Goal: Task Accomplishment & Management: Manage account settings

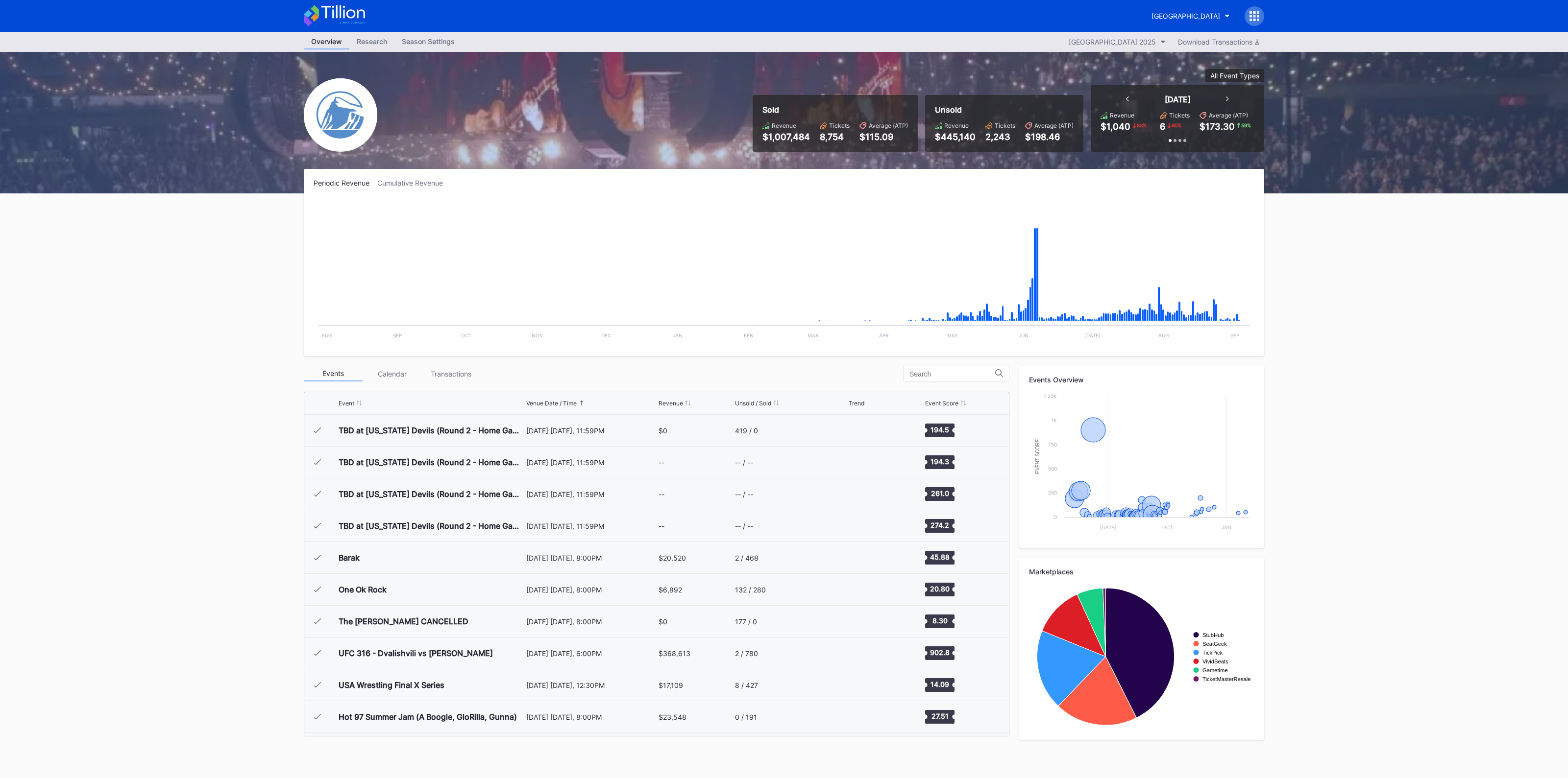
scroll to position [1146, 0]
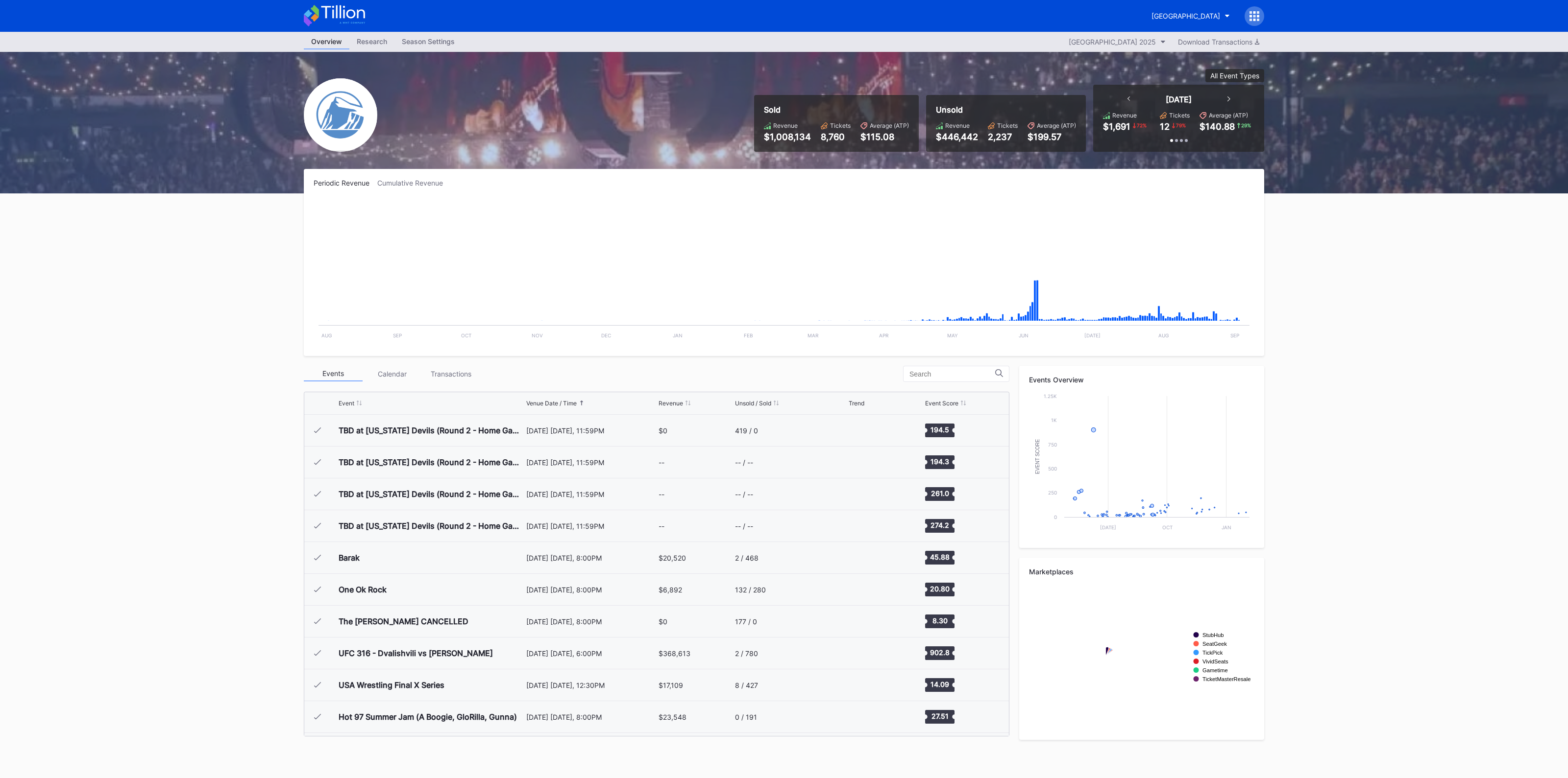
scroll to position [1146, 0]
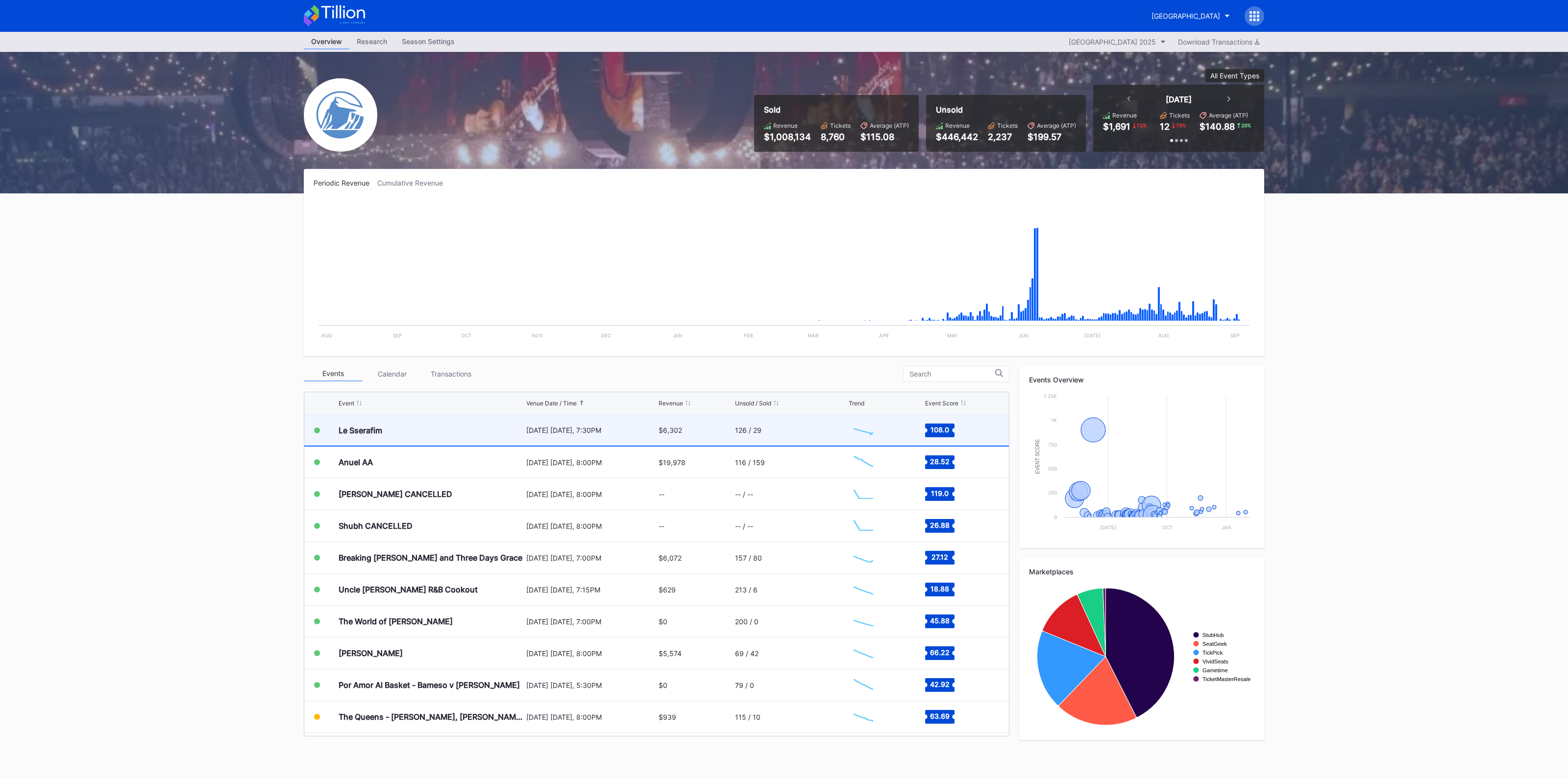
click at [702, 433] on div "$6,302" at bounding box center [694, 430] width 74 height 31
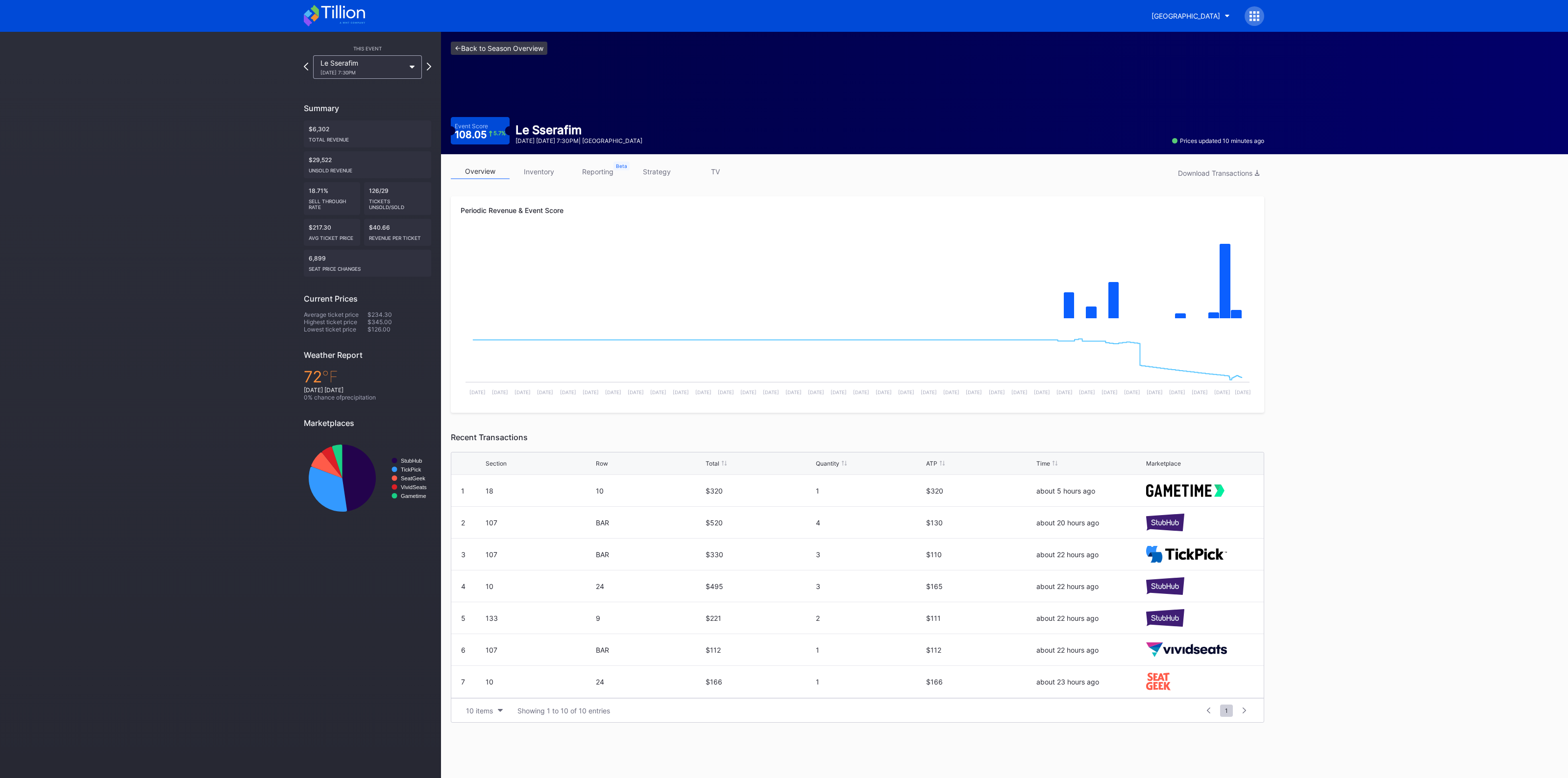
click at [505, 50] on link "<- Back to Season Overview" at bounding box center [499, 48] width 96 height 13
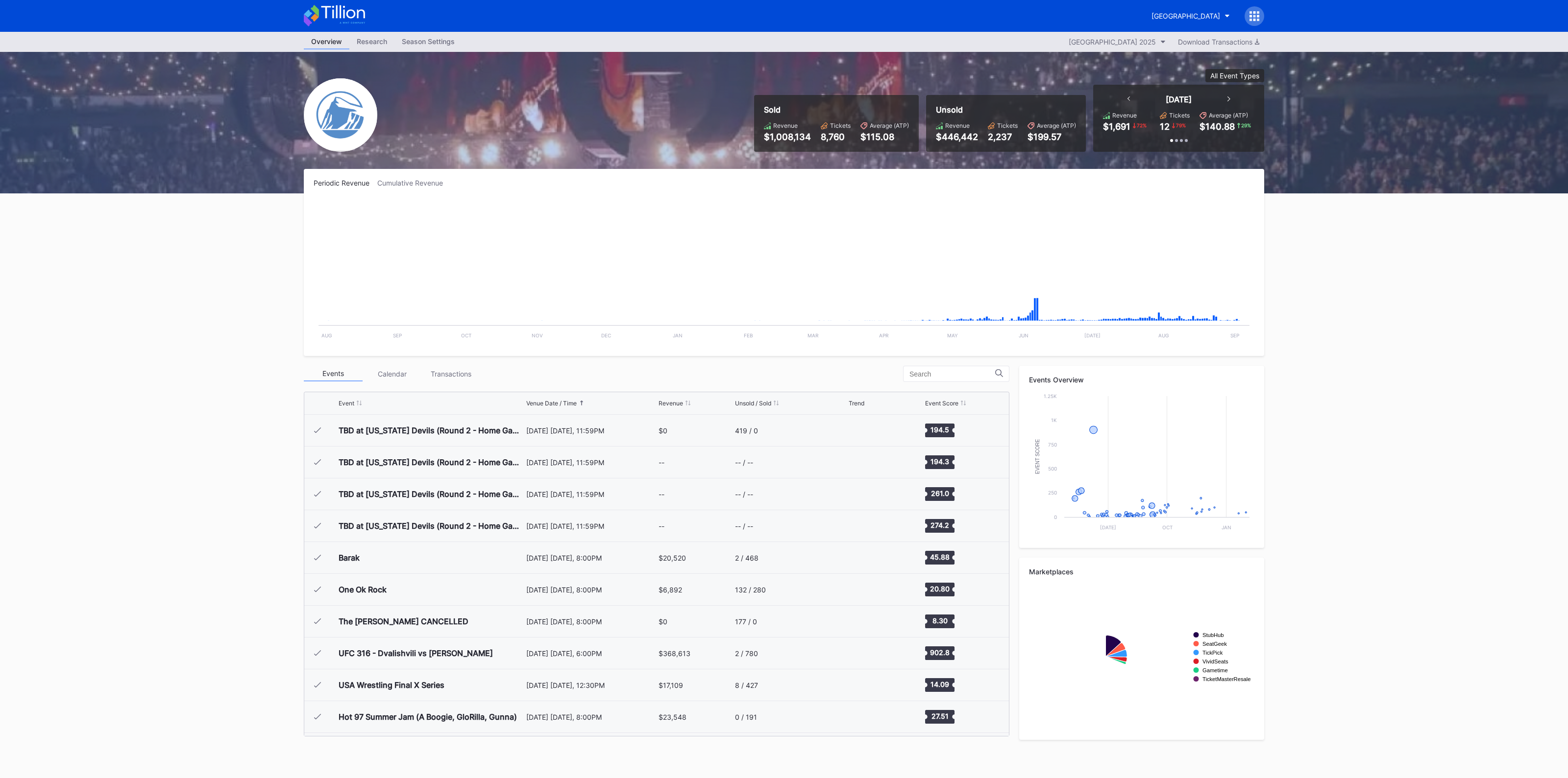
scroll to position [1146, 0]
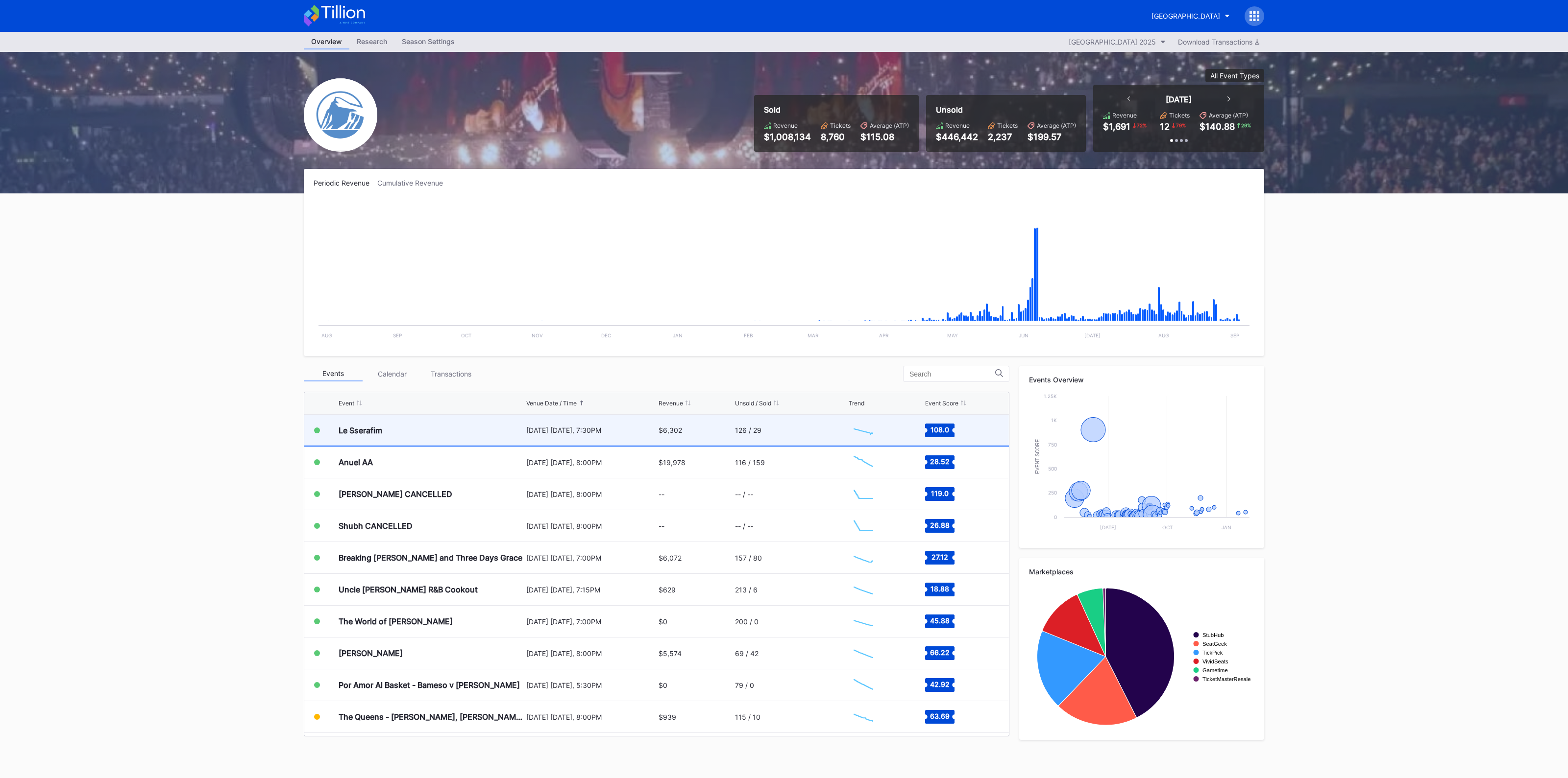
click at [764, 433] on div "126 / 29" at bounding box center [791, 430] width 111 height 31
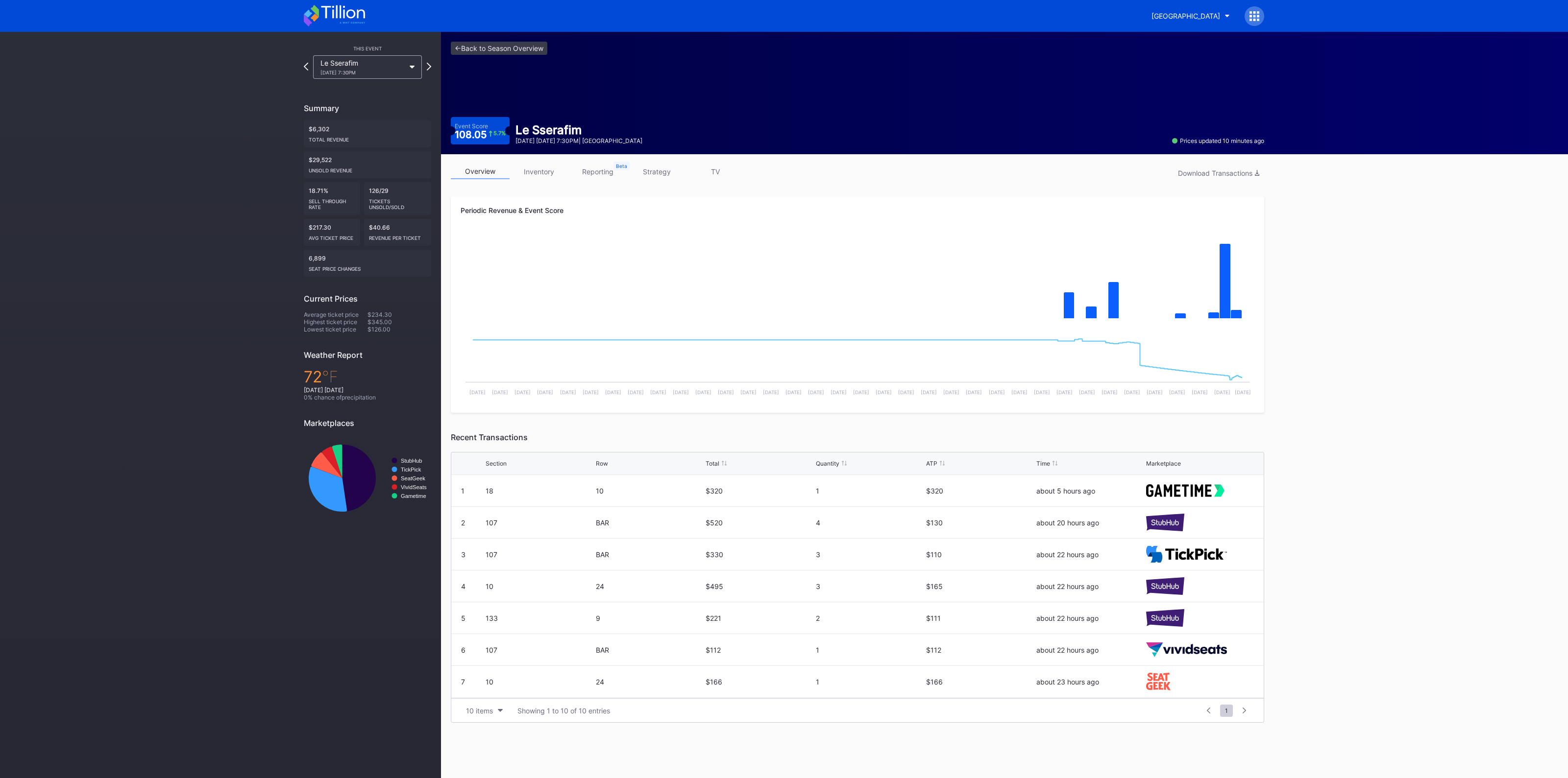
click at [554, 167] on link "inventory" at bounding box center [539, 172] width 59 height 15
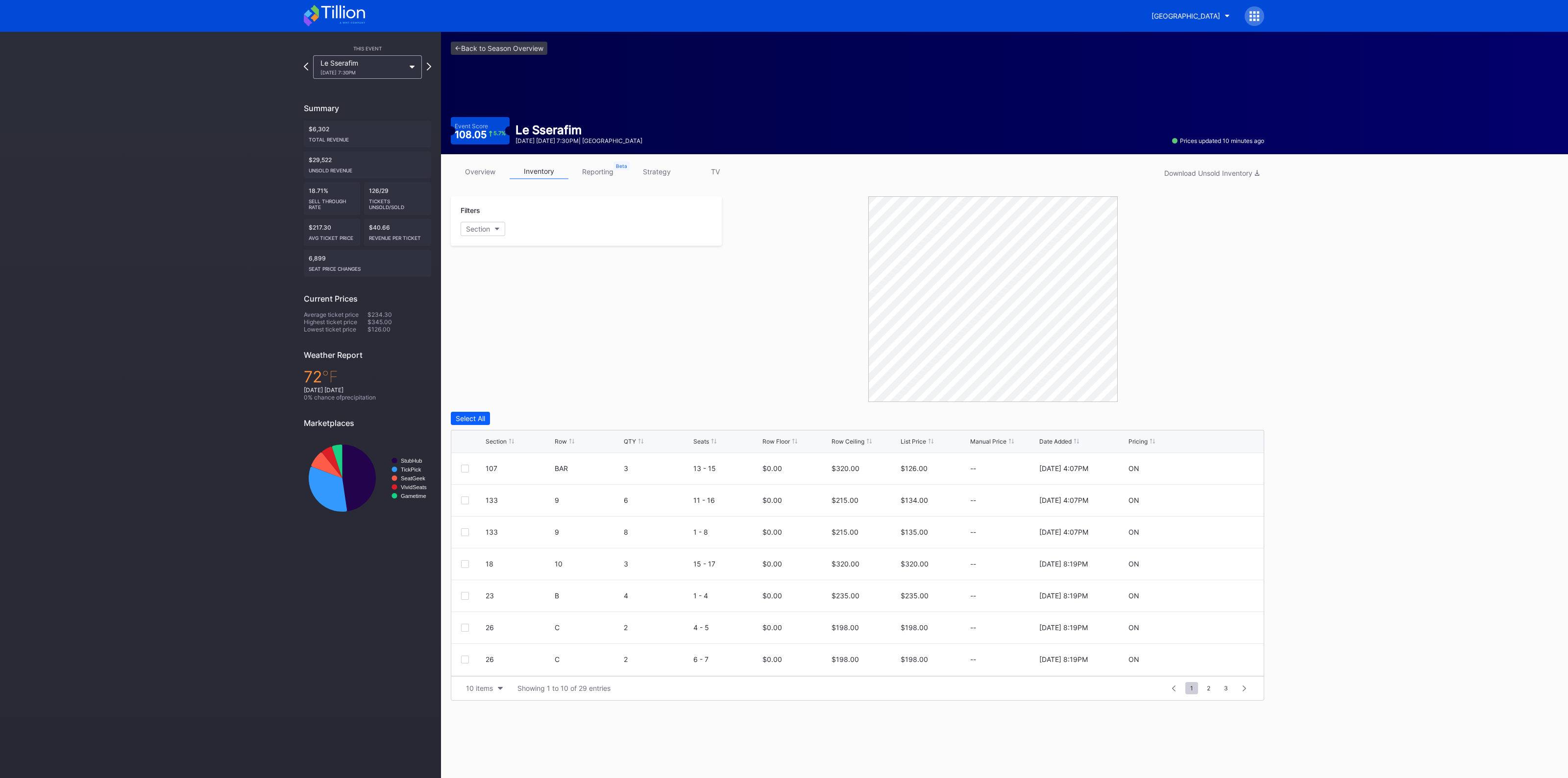
click at [487, 177] on link "overview" at bounding box center [480, 172] width 59 height 15
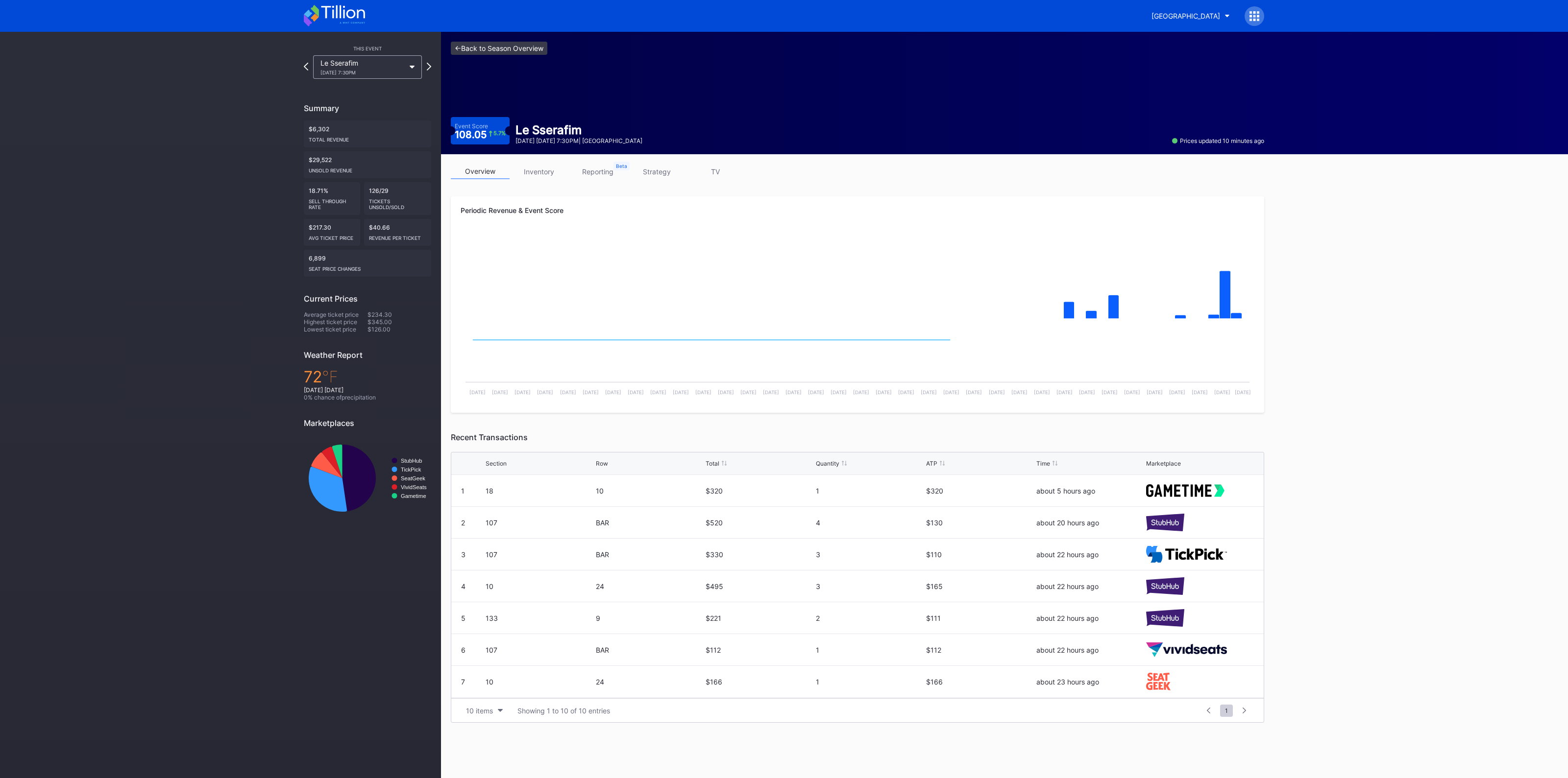
click at [510, 50] on link "<- Back to Season Overview" at bounding box center [499, 48] width 96 height 13
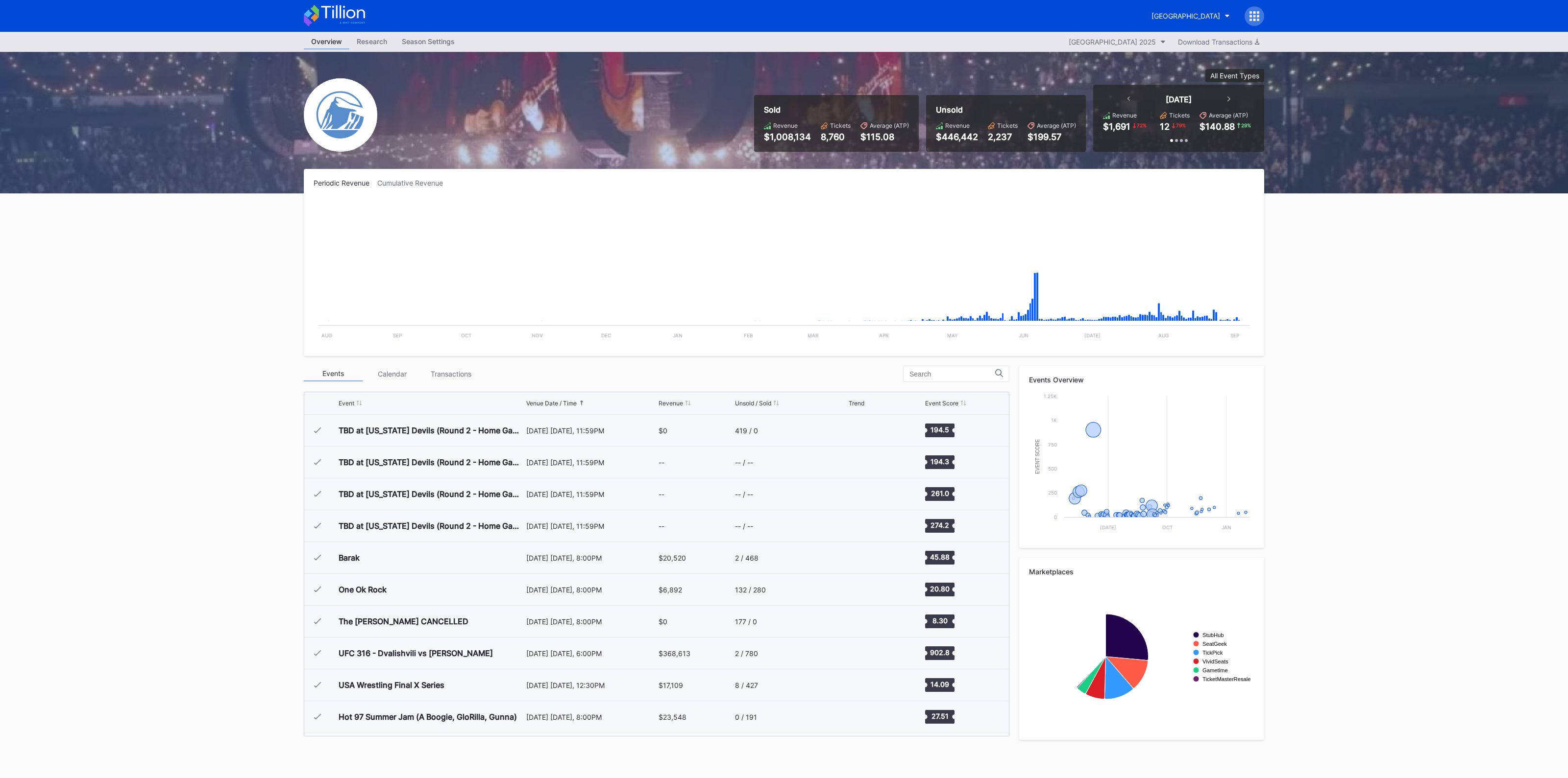
scroll to position [1146, 0]
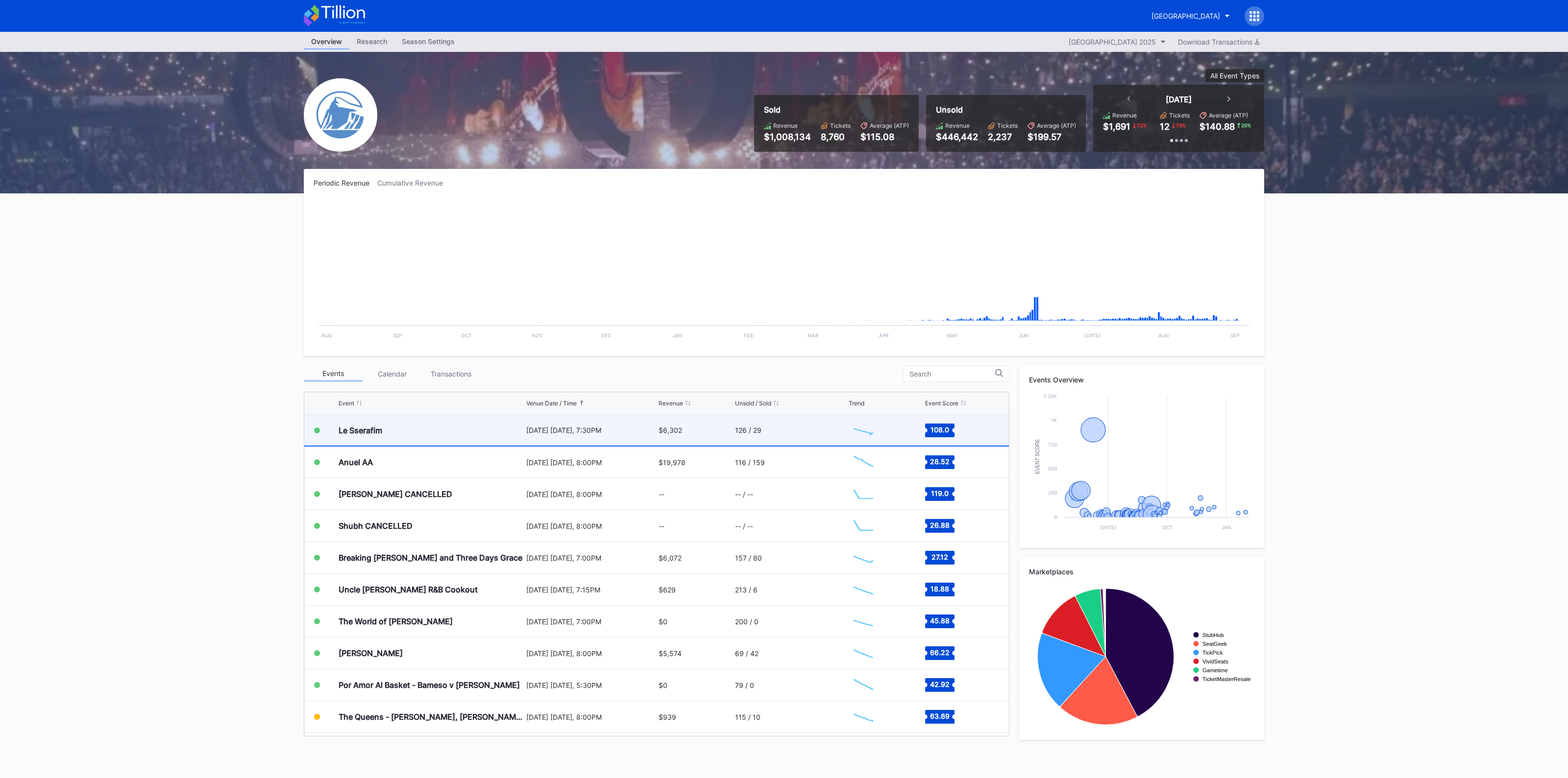
click at [453, 435] on div "Le Sserafim" at bounding box center [430, 430] width 185 height 31
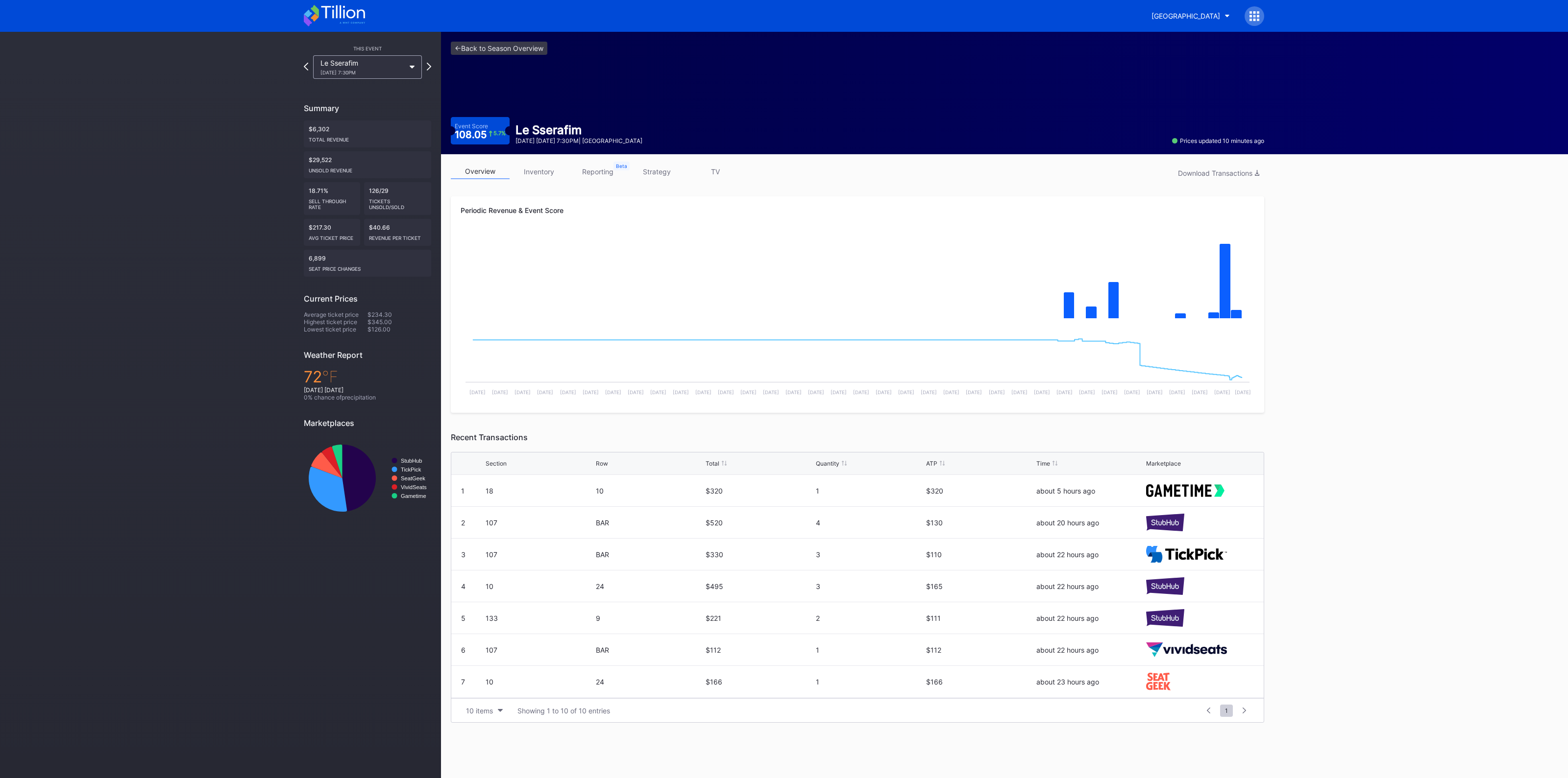
scroll to position [60, 0]
click at [538, 172] on link "inventory" at bounding box center [539, 172] width 59 height 15
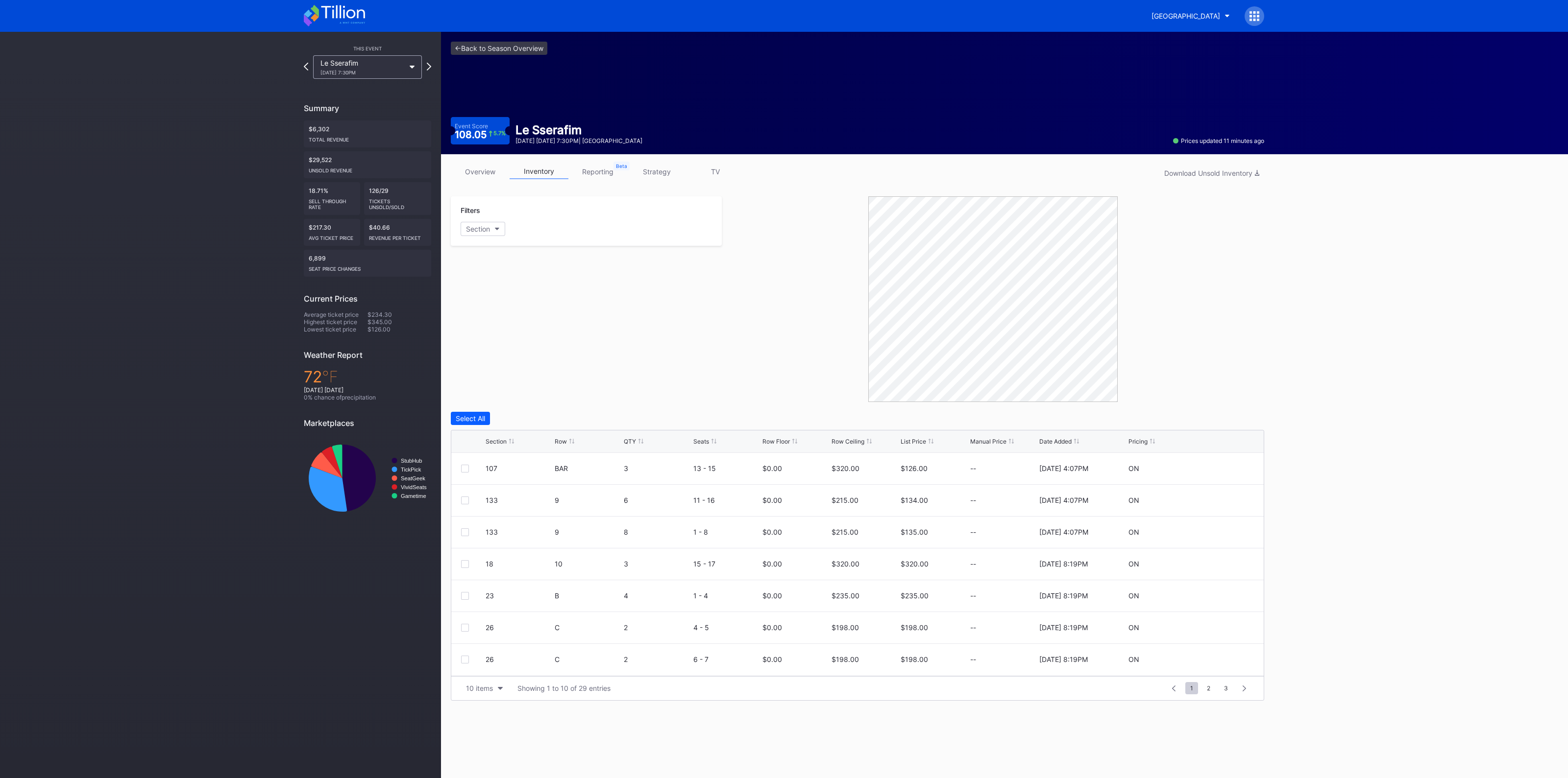
click at [656, 175] on link "strategy" at bounding box center [656, 172] width 59 height 15
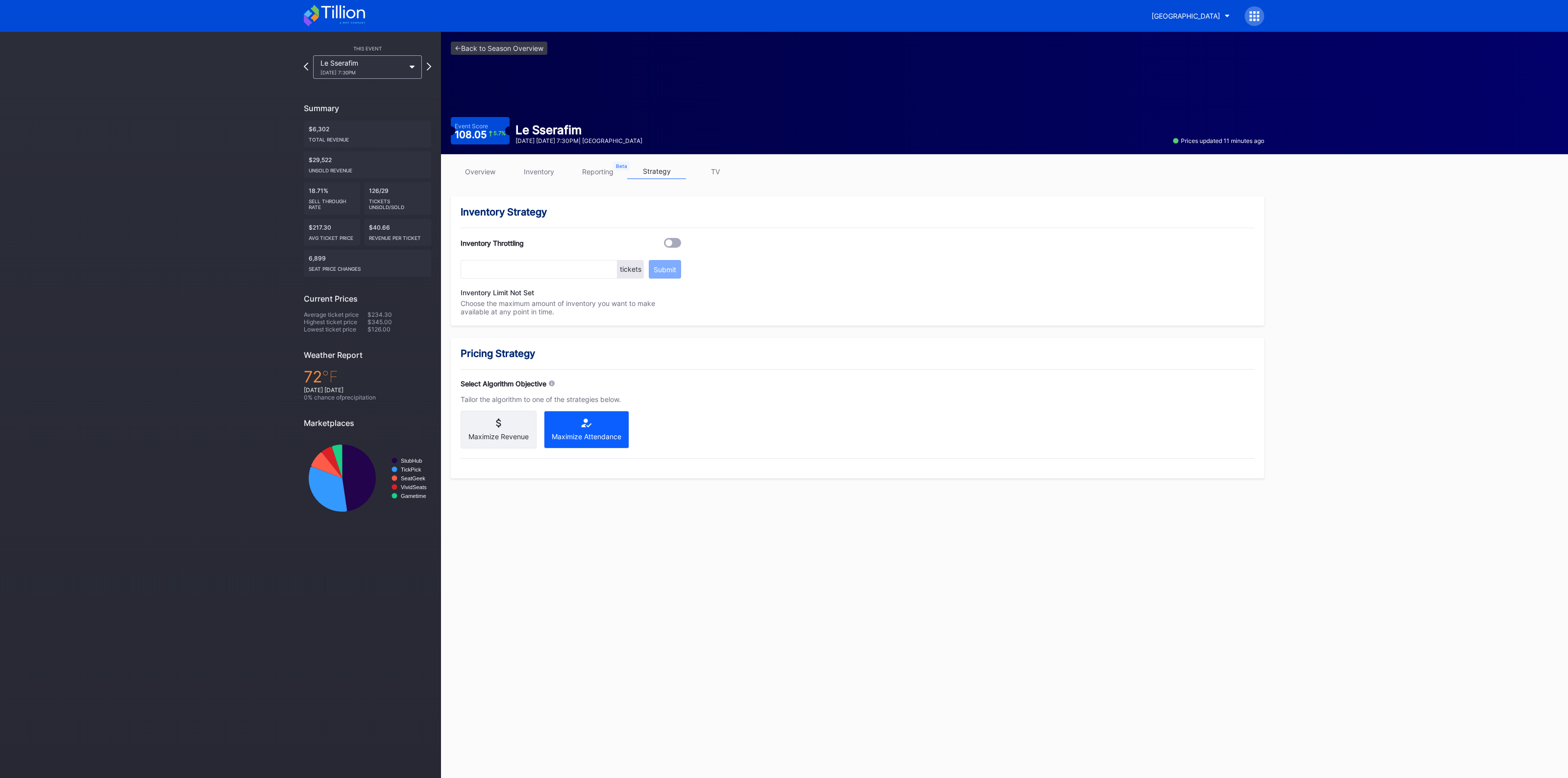
click at [728, 172] on link "TV" at bounding box center [715, 172] width 59 height 15
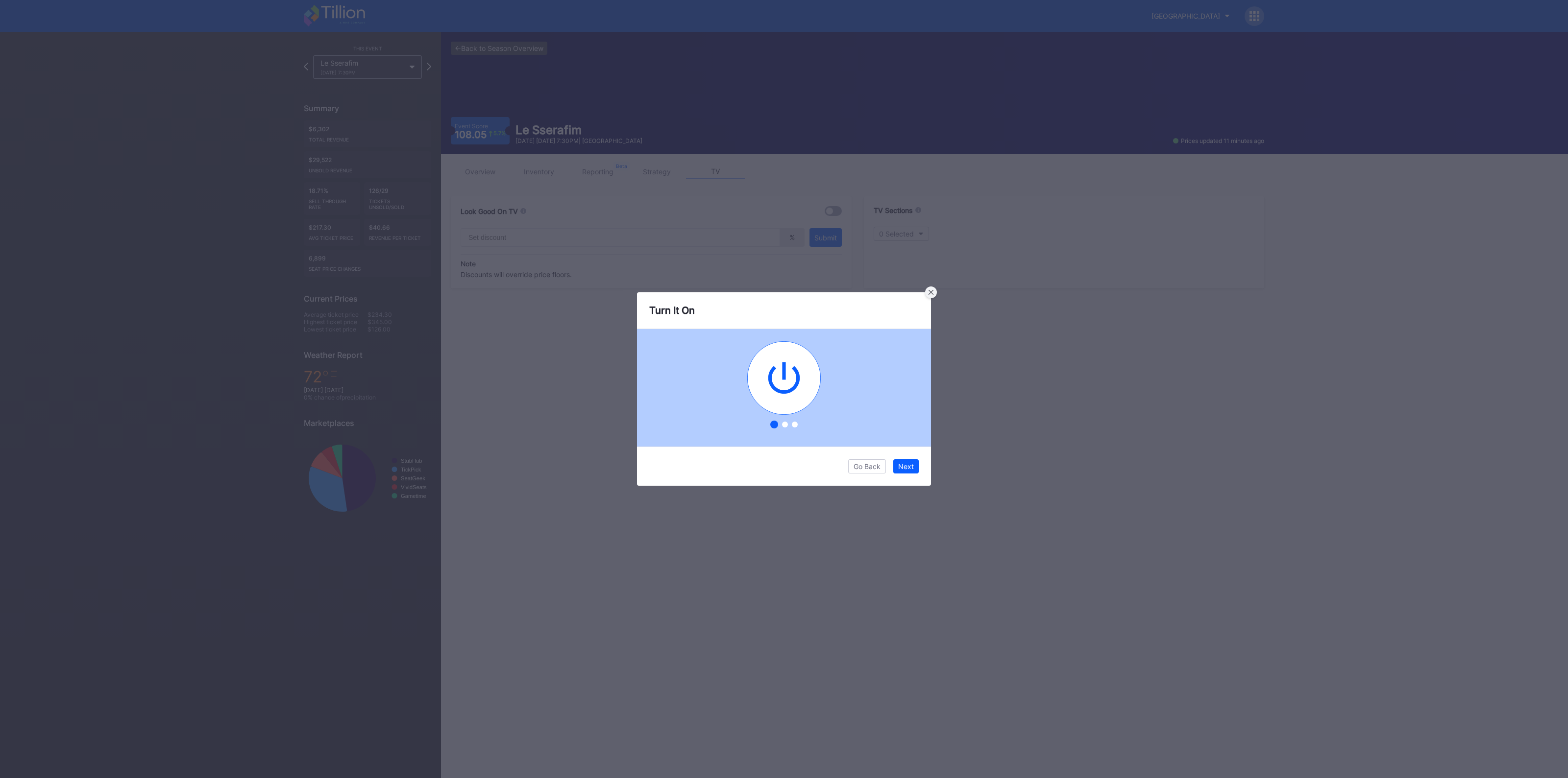
click at [933, 290] on icon at bounding box center [931, 292] width 5 height 5
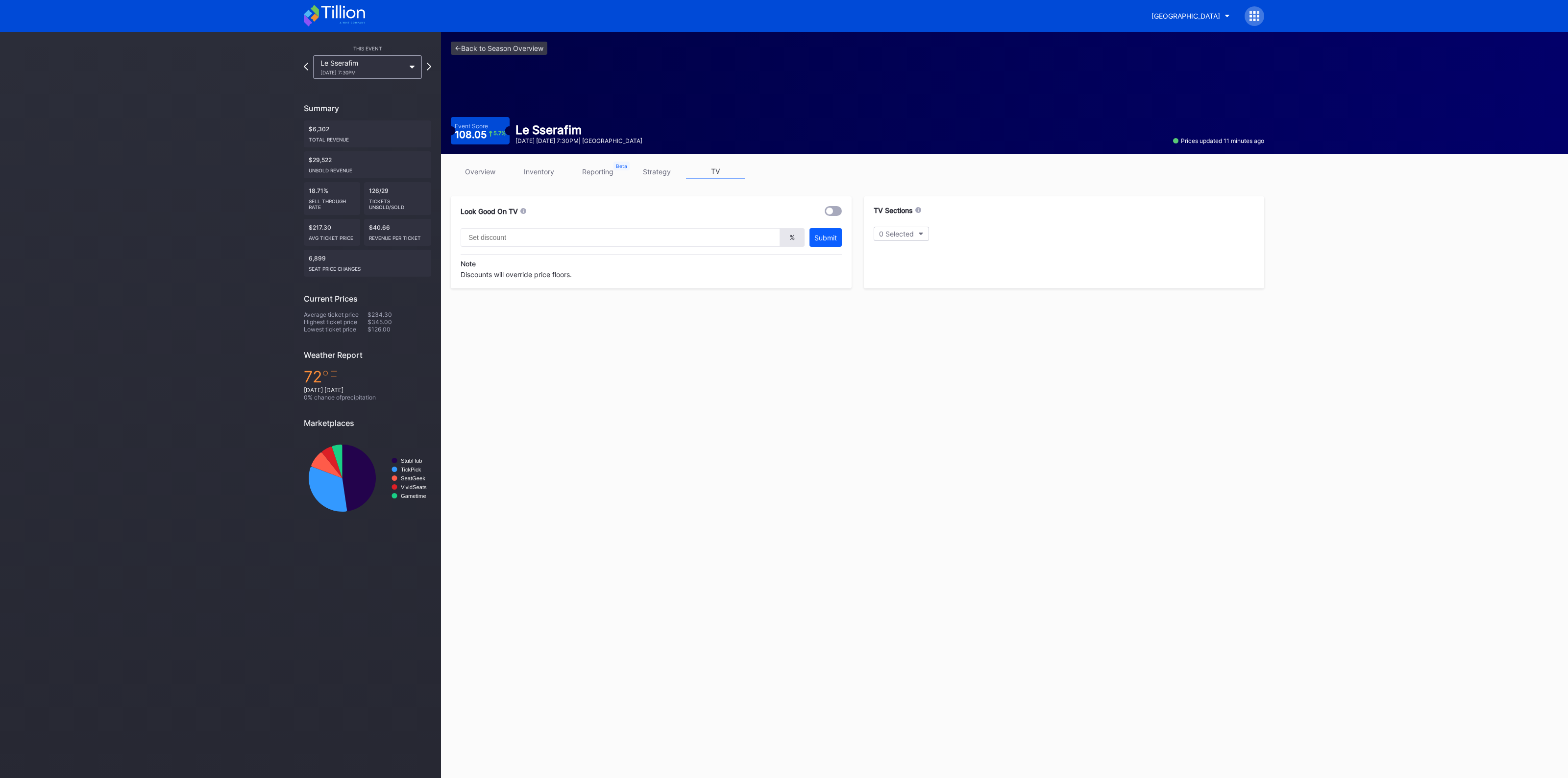
click at [482, 172] on link "overview" at bounding box center [480, 172] width 59 height 15
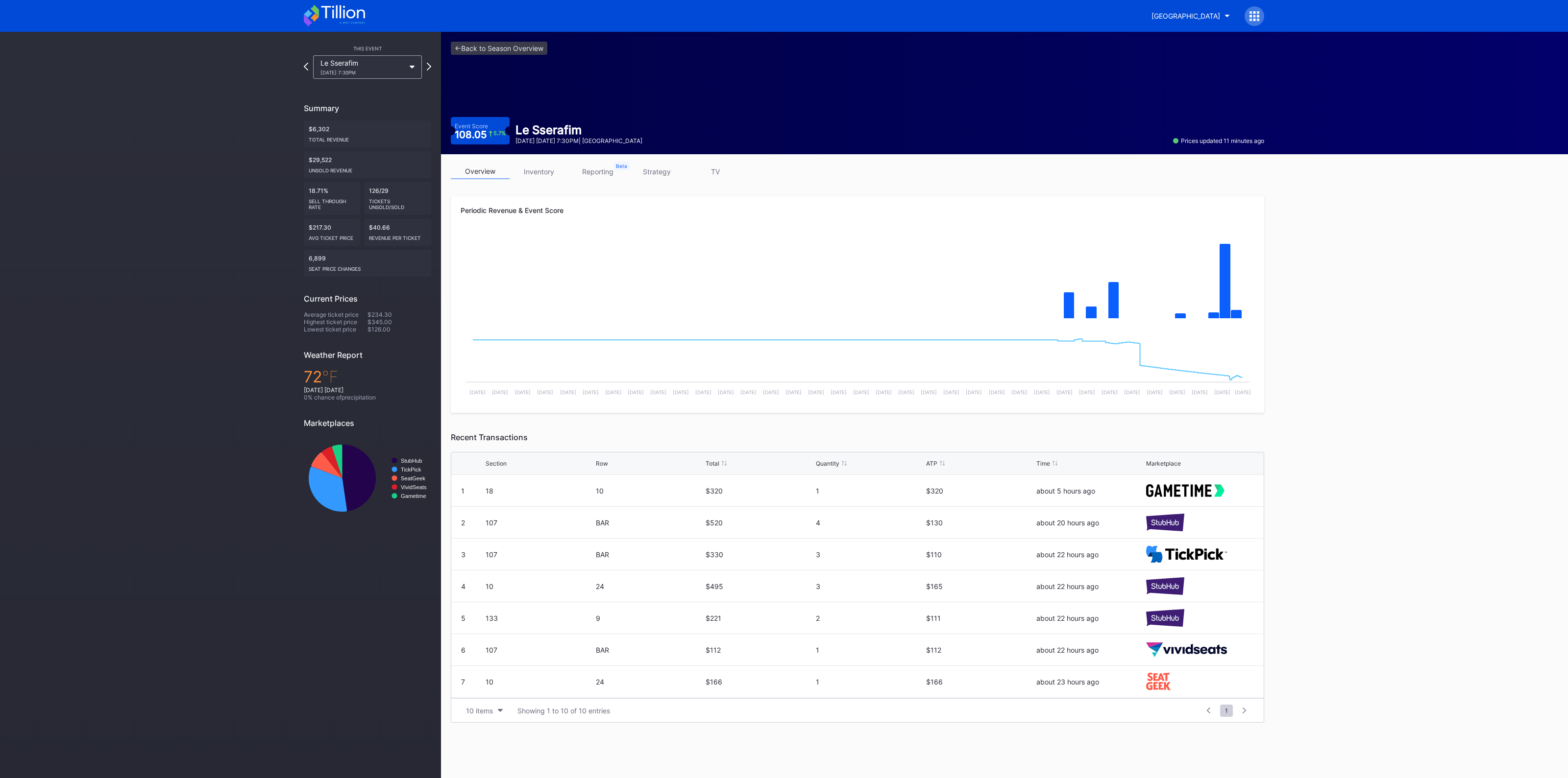
click at [665, 171] on link "strategy" at bounding box center [656, 172] width 59 height 15
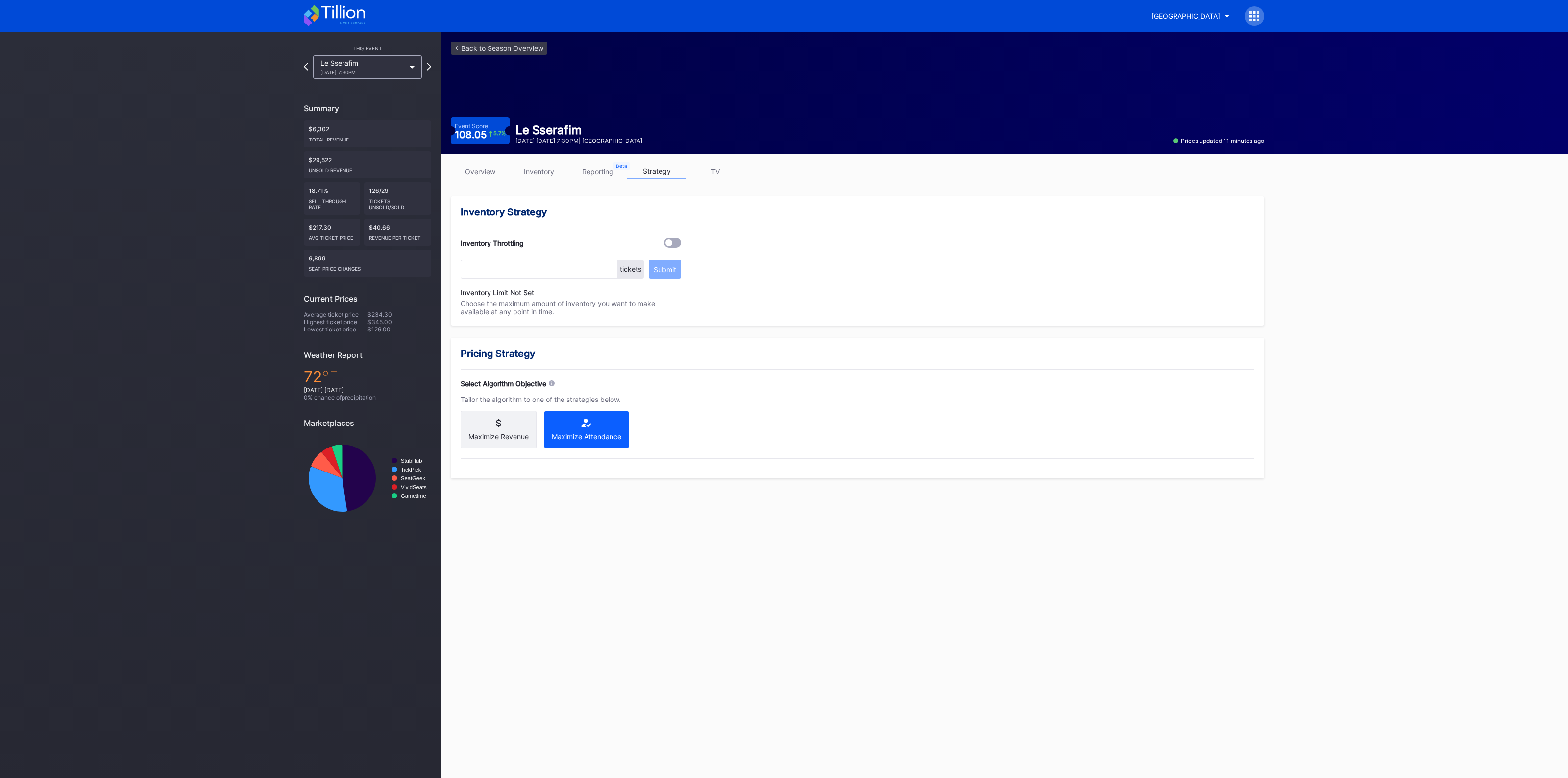
click at [479, 172] on link "overview" at bounding box center [480, 172] width 59 height 15
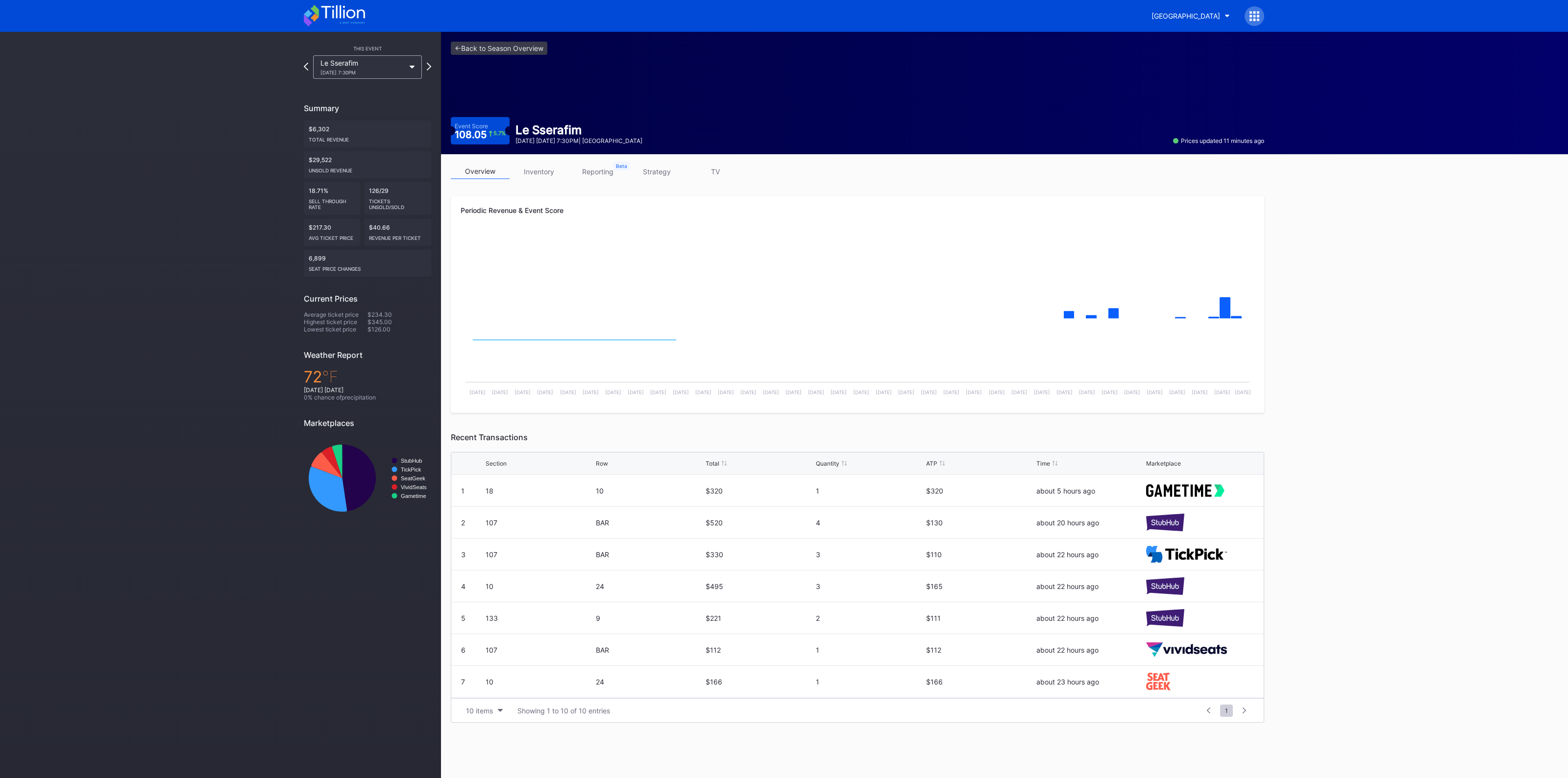
click at [537, 170] on link "inventory" at bounding box center [539, 172] width 59 height 15
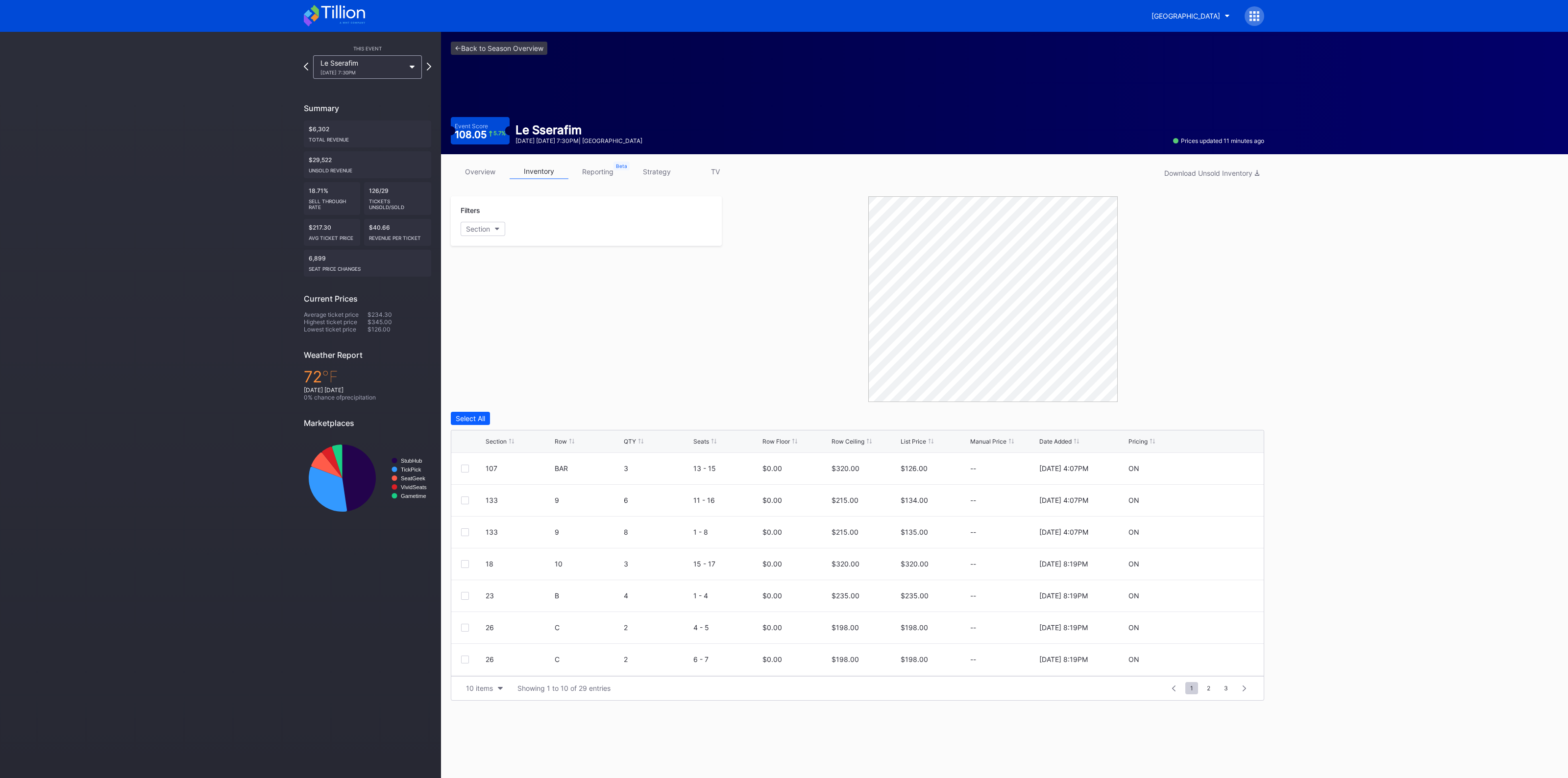
click at [658, 162] on div "overview inventory reporting strategy TV Download Unsold Inventory Filters Sect…" at bounding box center [857, 432] width 833 height 557
click at [661, 169] on link "strategy" at bounding box center [656, 172] width 59 height 15
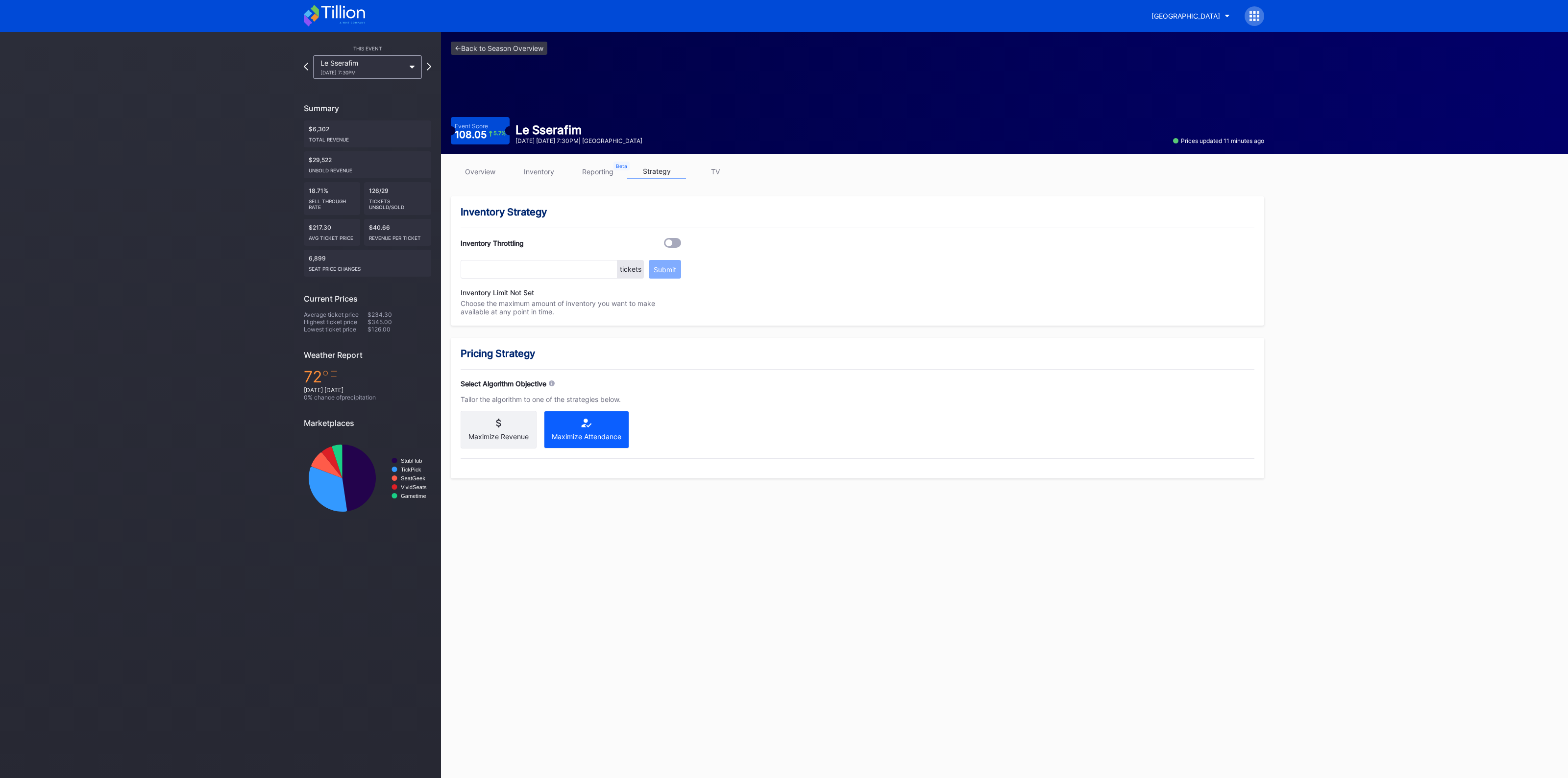
click at [547, 176] on link "inventory" at bounding box center [539, 172] width 59 height 15
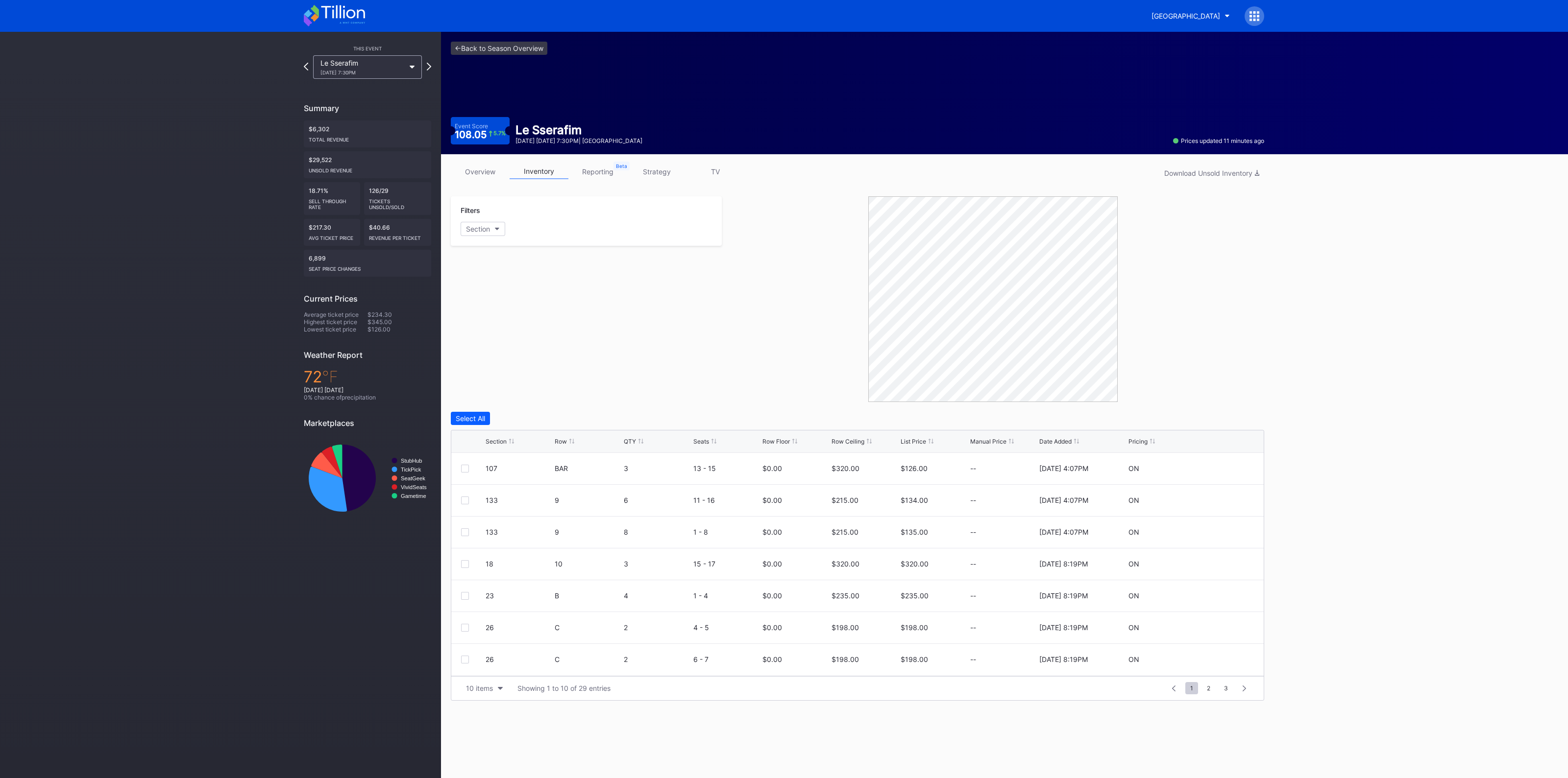
click at [505, 444] on div "Section Row QTY Seats Row Floor Row Ceiling List Price Manual Price Date Added …" at bounding box center [857, 442] width 812 height 22
click at [498, 440] on div "Section" at bounding box center [496, 441] width 21 height 7
click at [485, 44] on link "<- Back to Season Overview" at bounding box center [499, 48] width 96 height 13
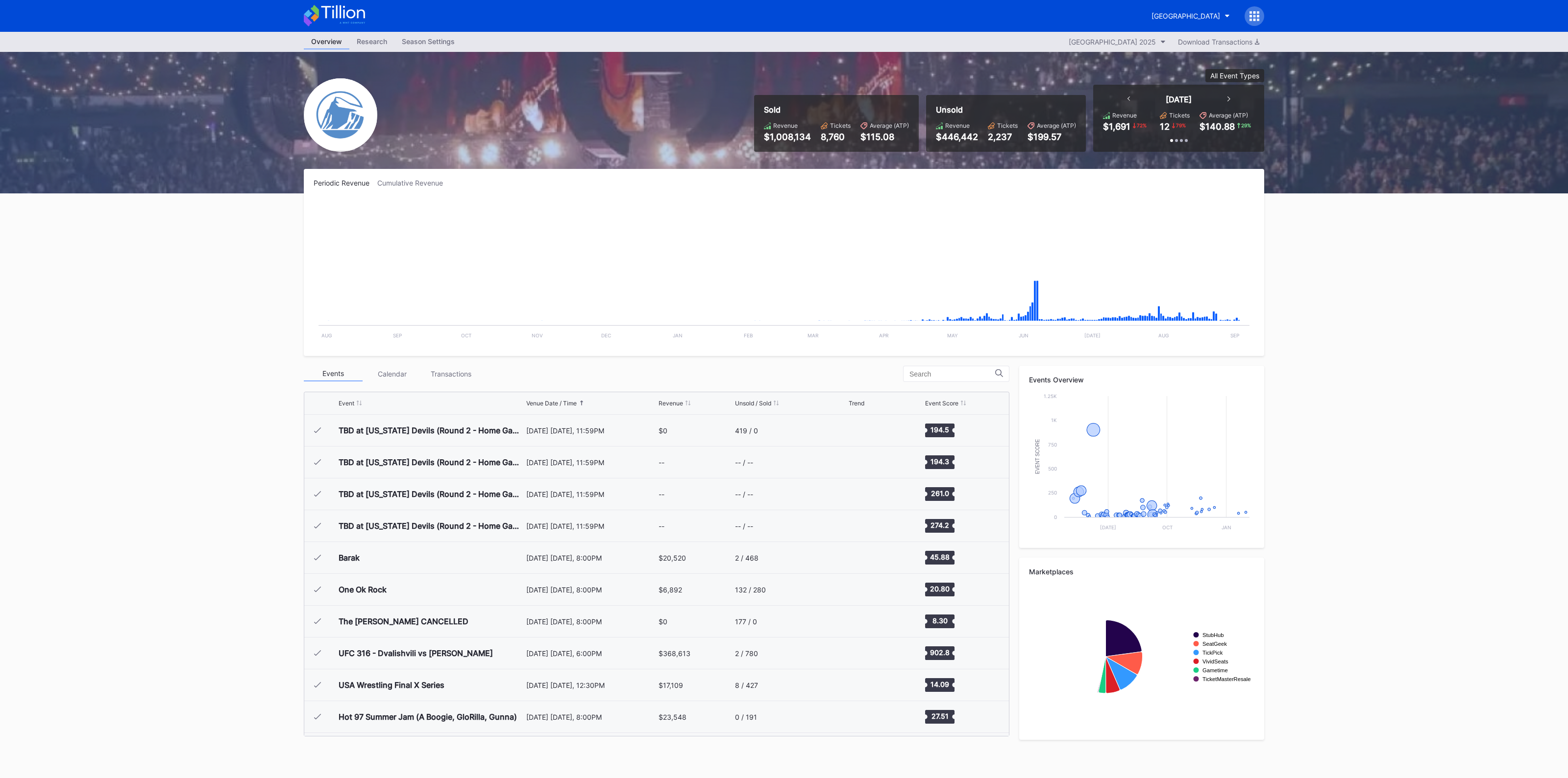
scroll to position [1146, 0]
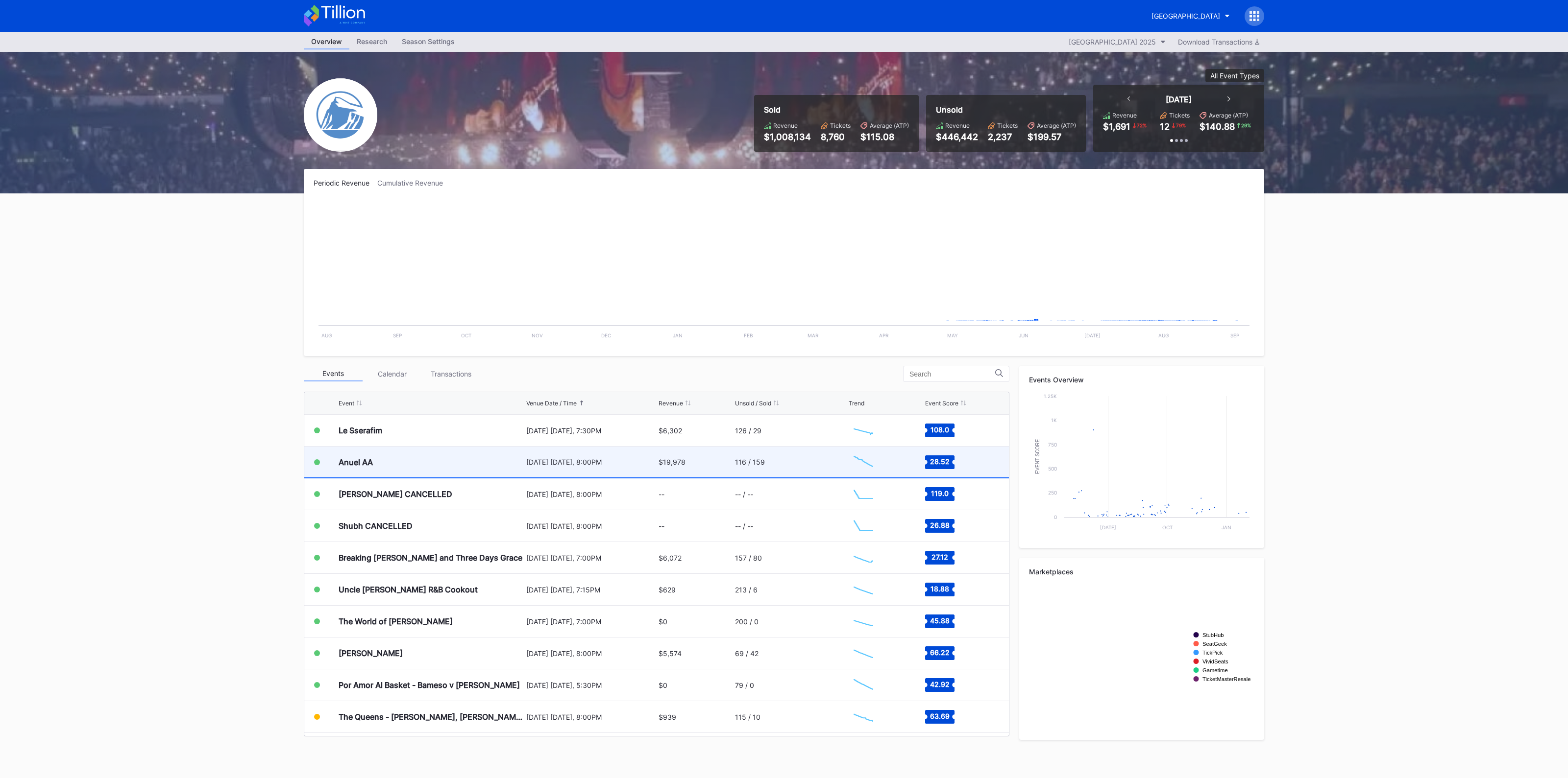
click at [559, 461] on div "[DATE] [DATE], 8:00PM" at bounding box center [591, 462] width 130 height 8
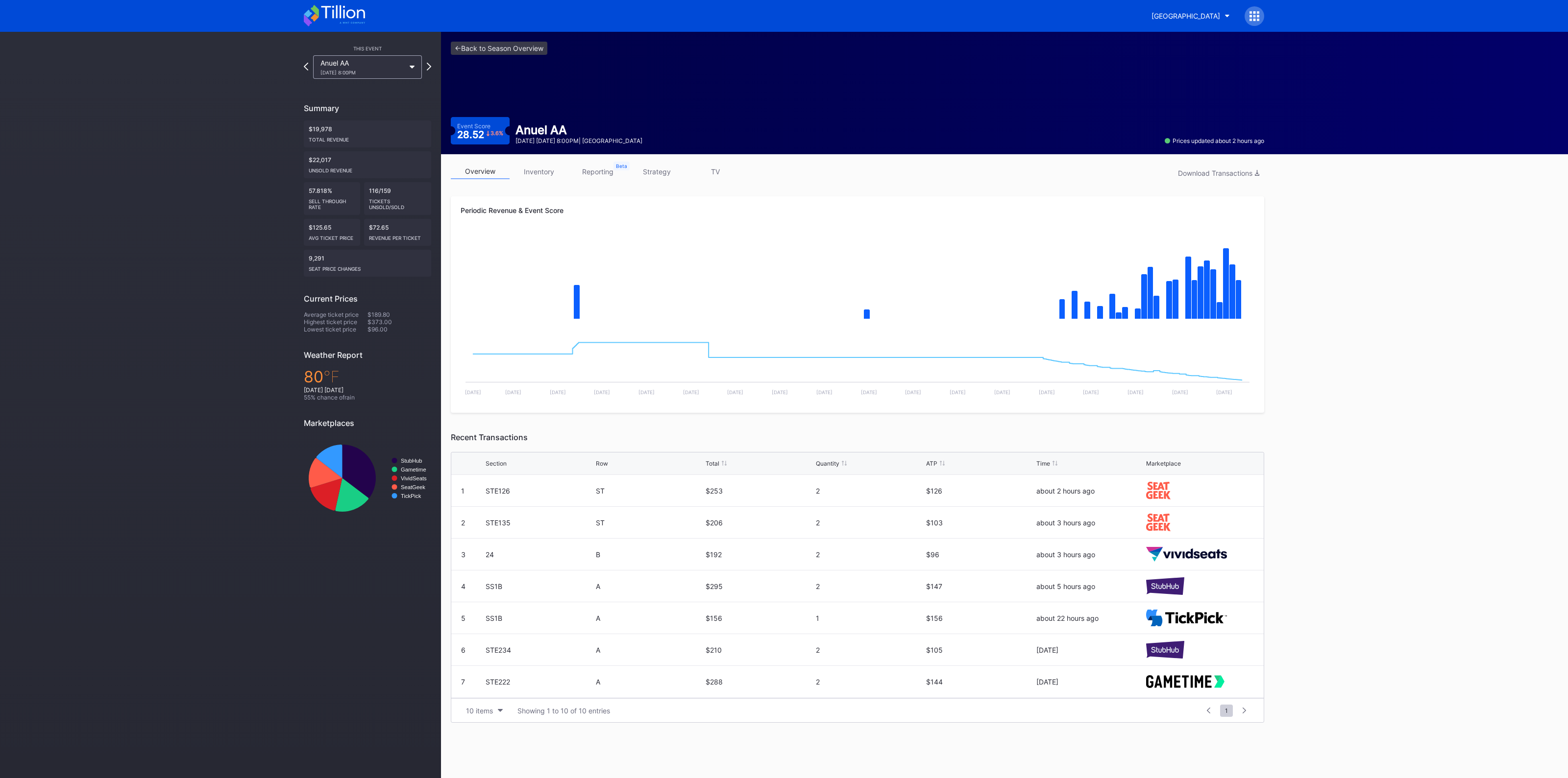
click at [656, 172] on link "strategy" at bounding box center [656, 172] width 59 height 15
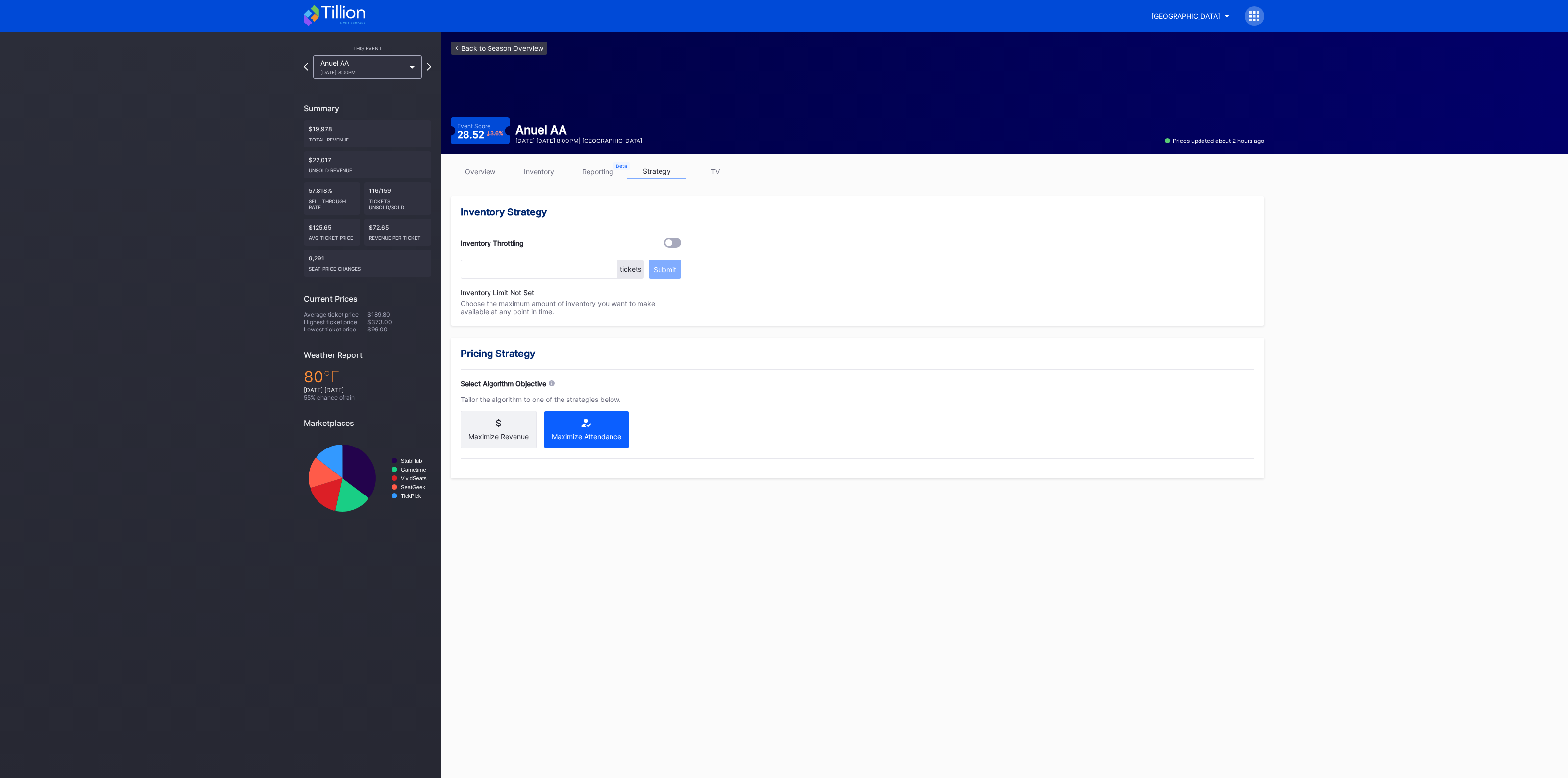
click at [498, 45] on link "<- Back to Season Overview" at bounding box center [499, 48] width 96 height 13
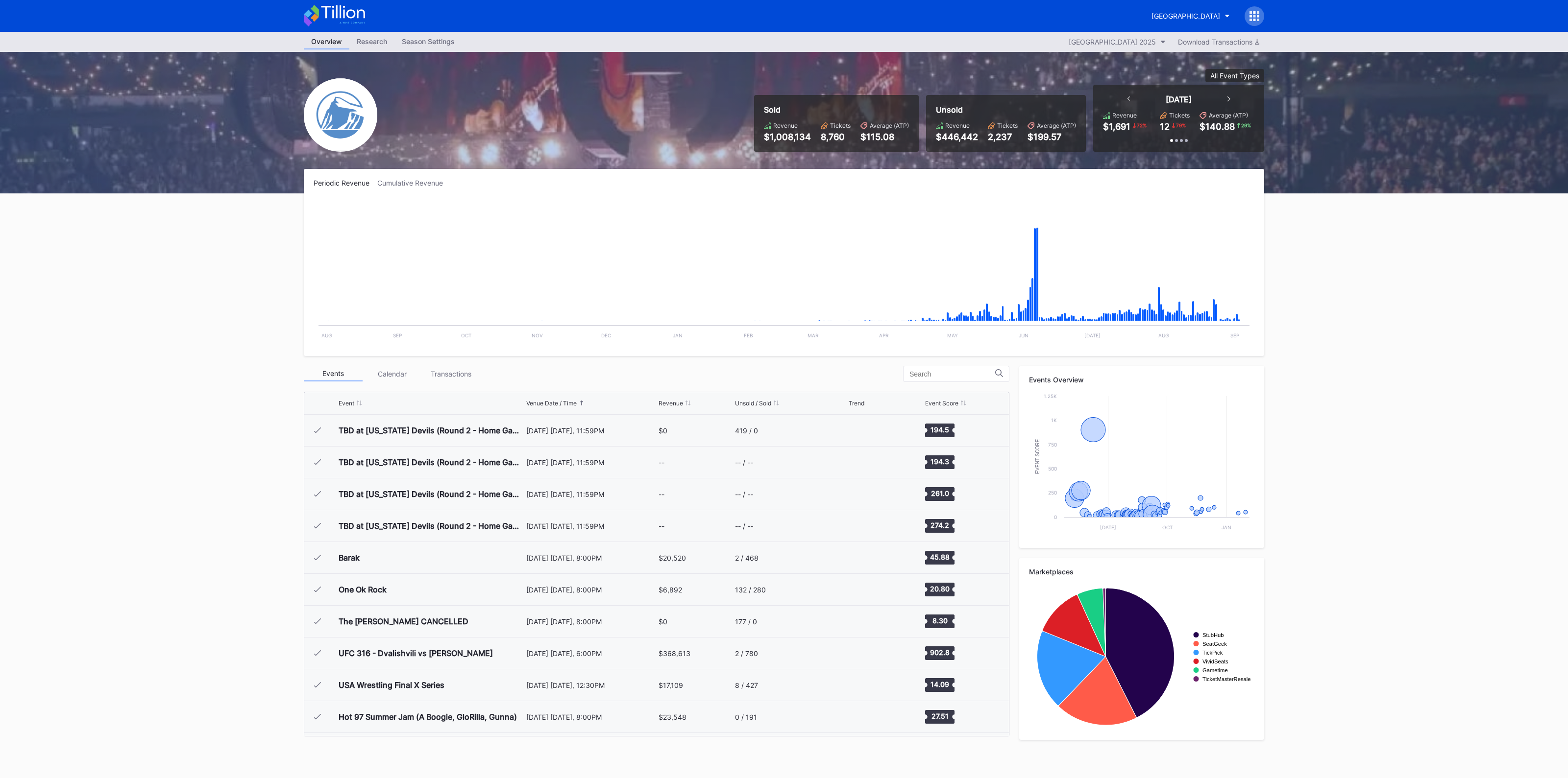
scroll to position [1146, 0]
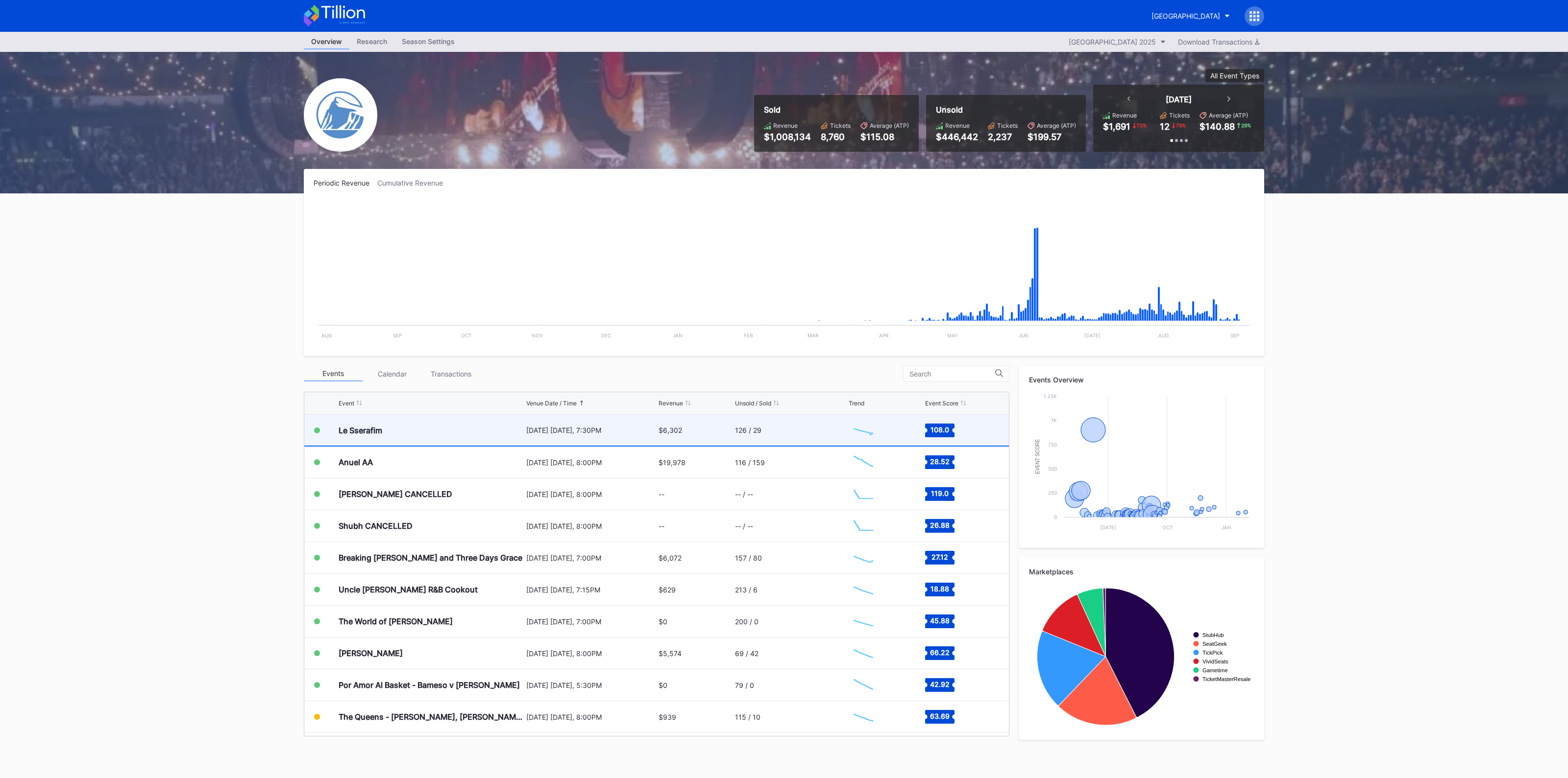
click at [509, 428] on div "Le Sserafim" at bounding box center [430, 430] width 185 height 31
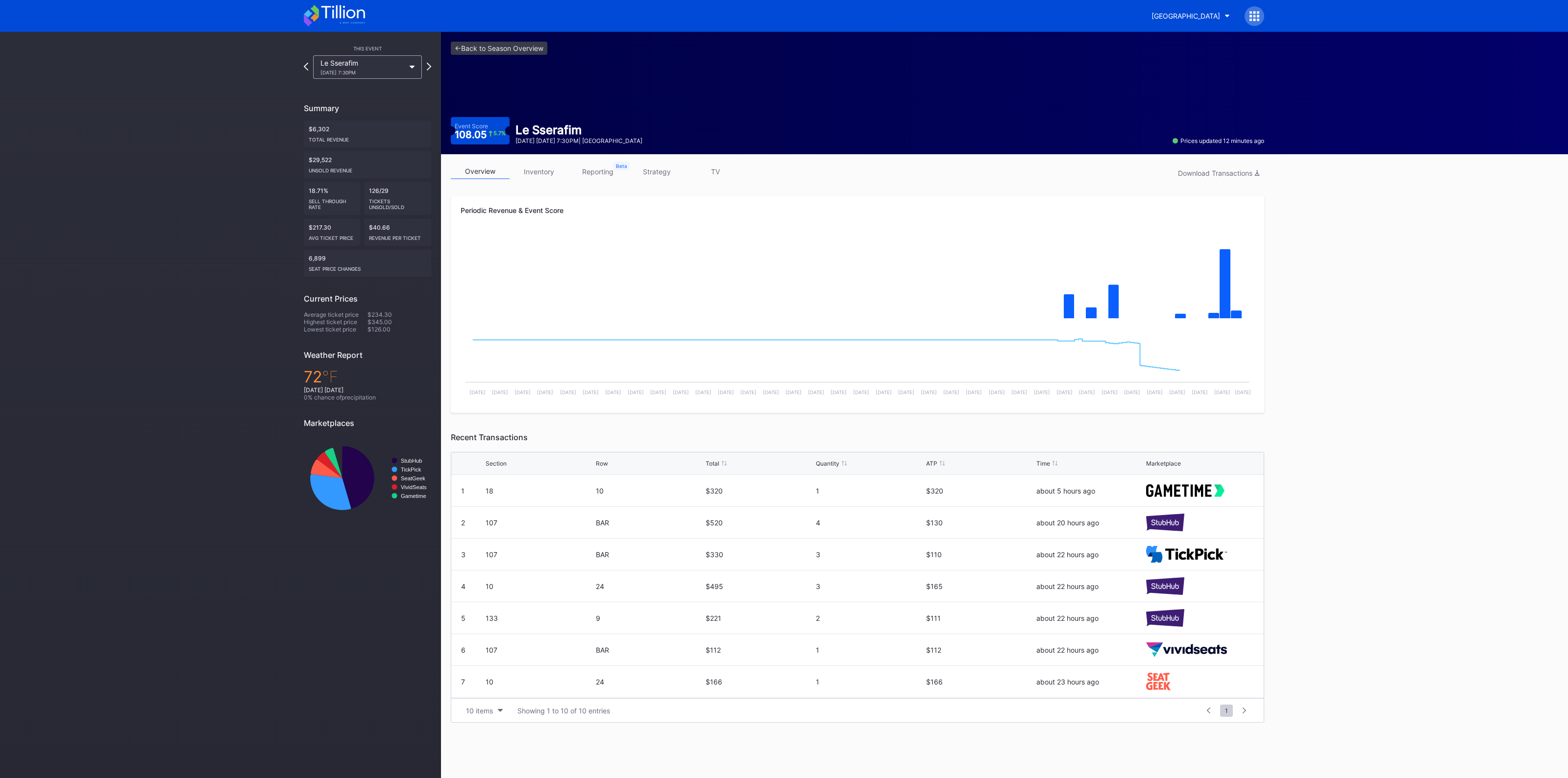
click at [551, 168] on link "inventory" at bounding box center [539, 172] width 59 height 15
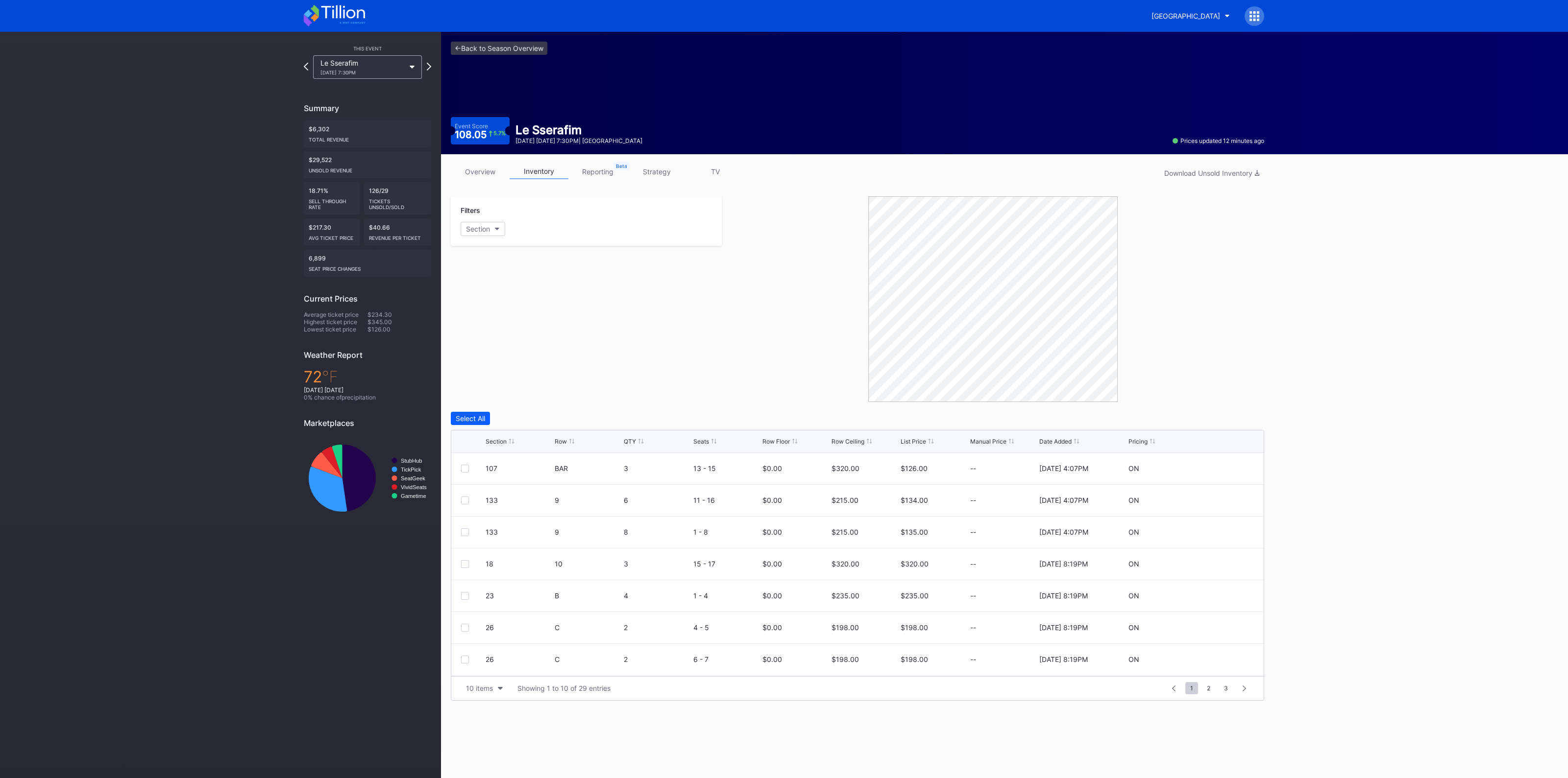
click at [494, 437] on div "Section" at bounding box center [496, 441] width 21 height 7
click at [478, 686] on div "10 items" at bounding box center [479, 689] width 27 height 8
click at [487, 654] on div "100 items" at bounding box center [484, 645] width 46 height 18
click at [1210, 468] on div at bounding box center [1224, 468] width 59 height 7
click at [1221, 467] on icon at bounding box center [1224, 468] width 7 height 7
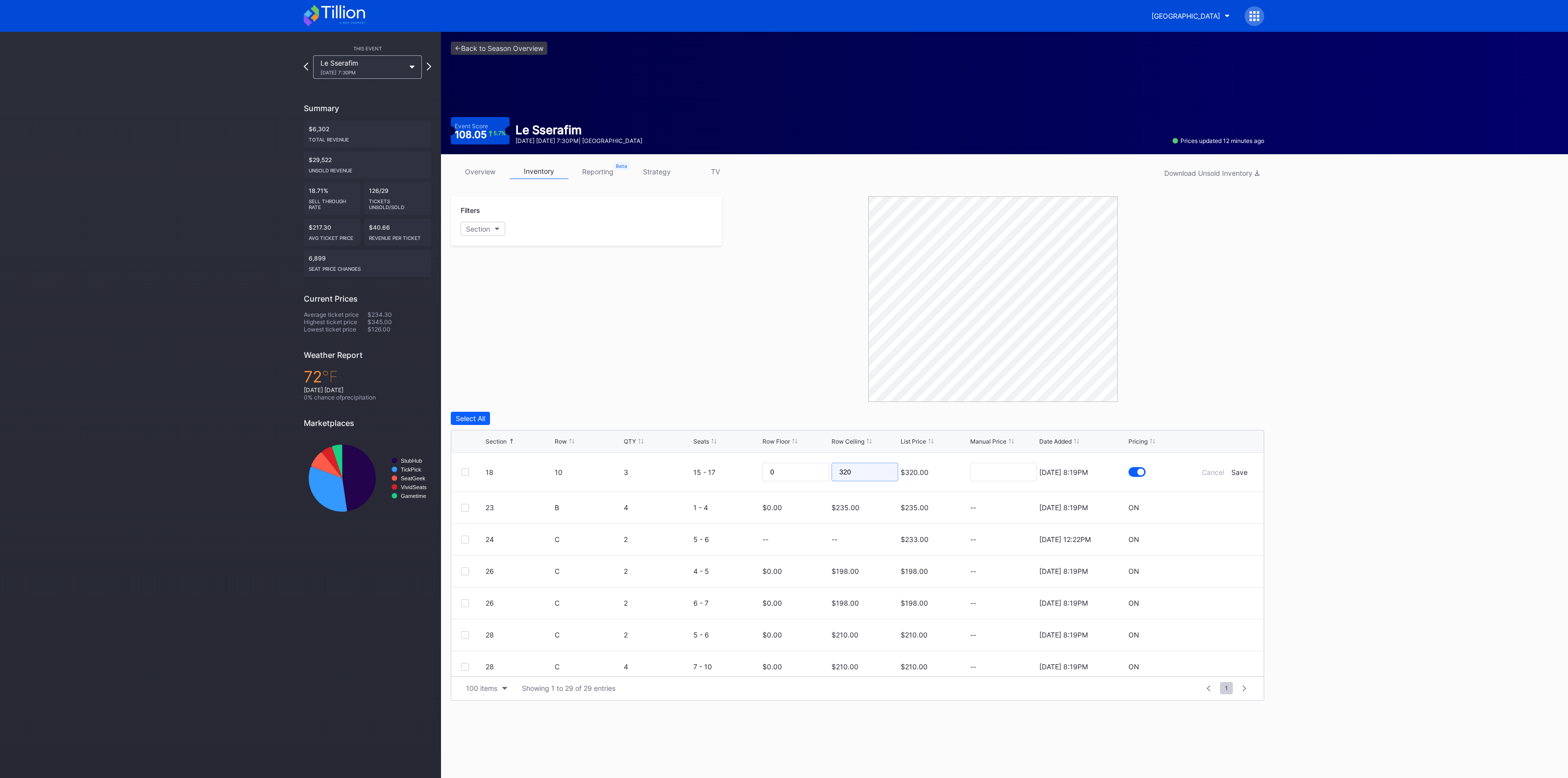
click at [864, 467] on input "320" at bounding box center [864, 472] width 66 height 18
type input "220"
click at [1232, 468] on div "Save" at bounding box center [1240, 472] width 17 height 8
click at [1221, 501] on icon at bounding box center [1224, 500] width 7 height 7
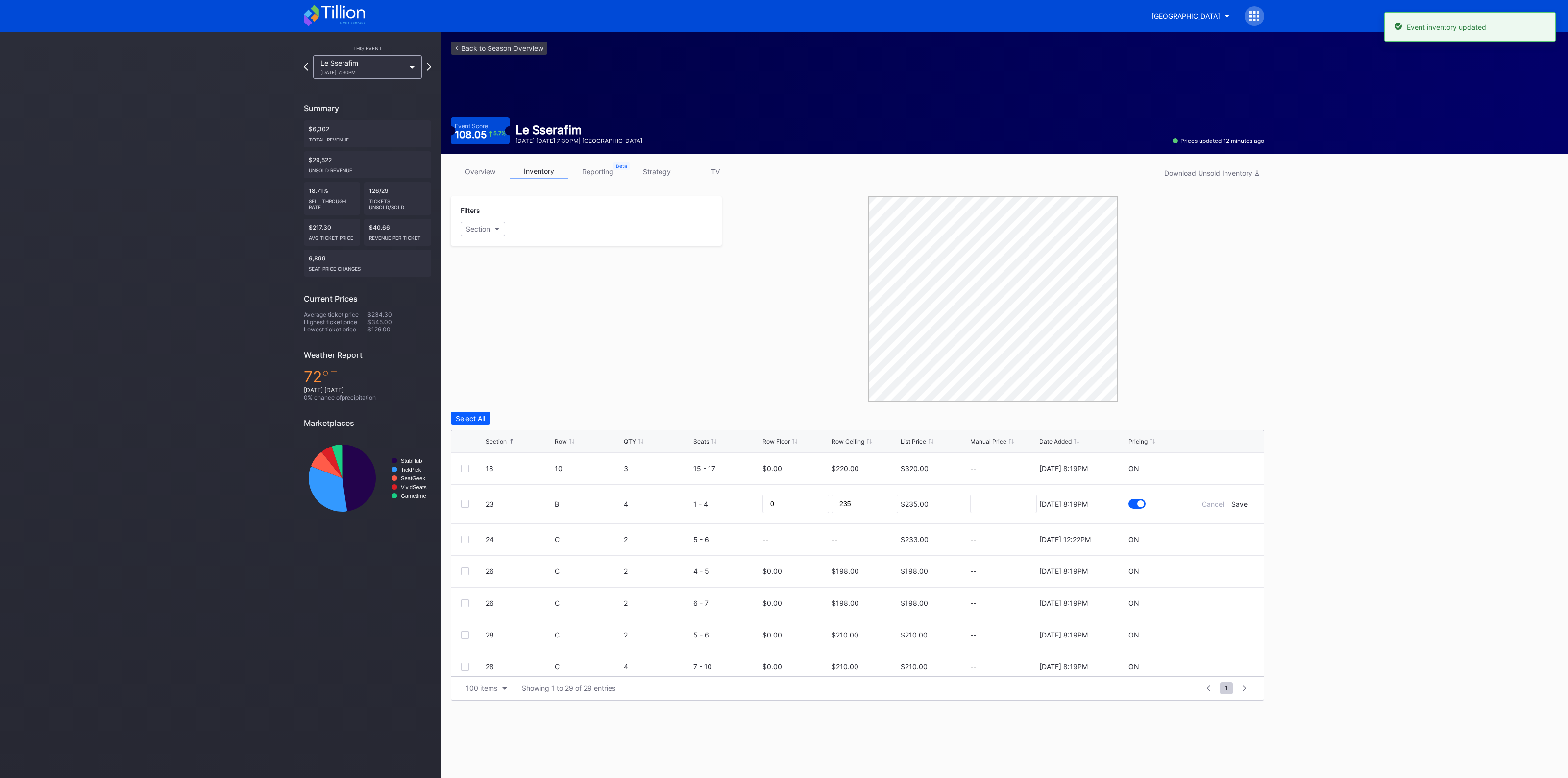
click at [859, 490] on div "235" at bounding box center [864, 504] width 66 height 39
click at [859, 504] on input "235" at bounding box center [864, 504] width 66 height 18
type input "170"
click at [1233, 500] on div "Save" at bounding box center [1240, 505] width 17 height 8
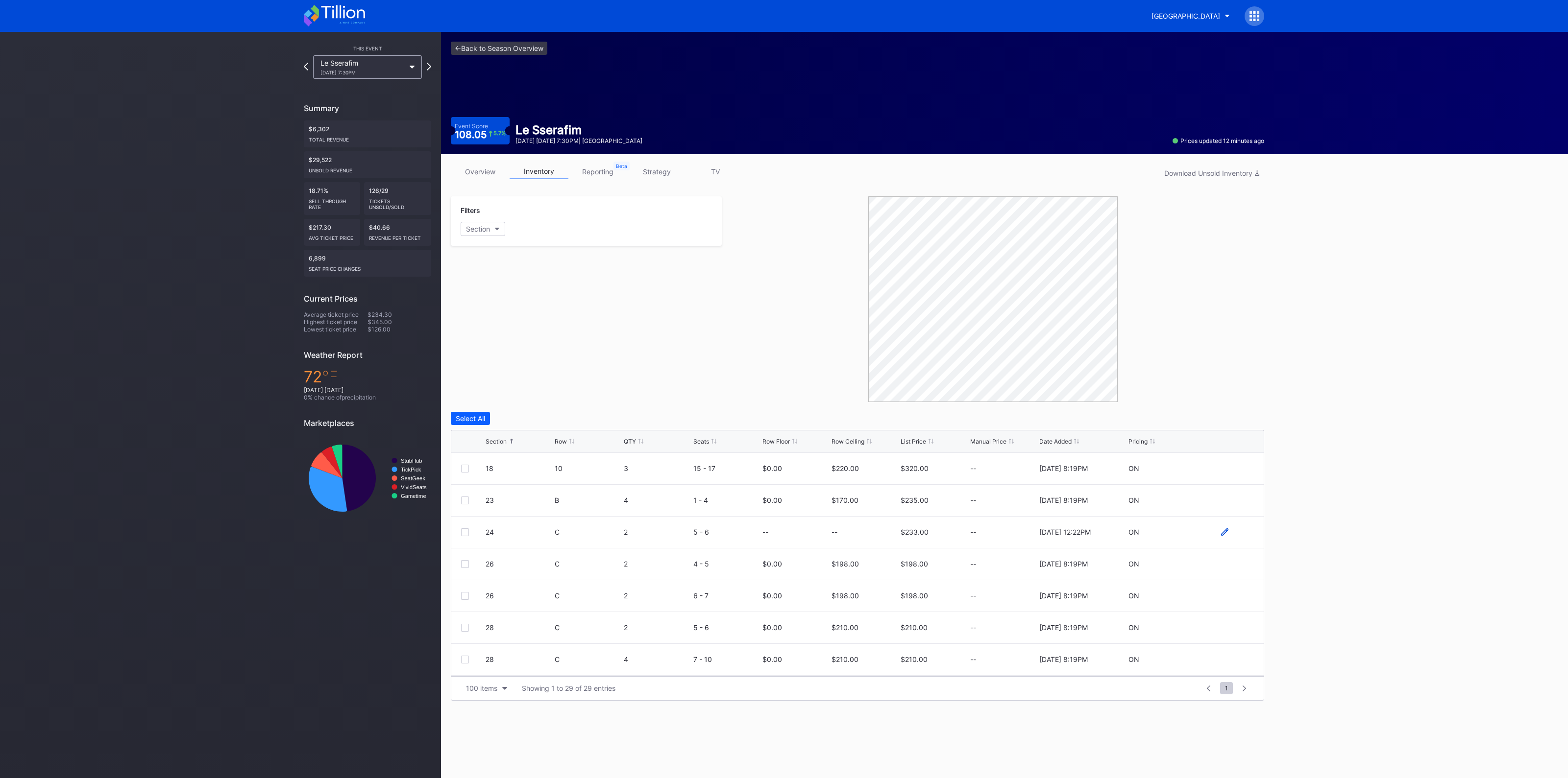
click at [1221, 530] on icon at bounding box center [1224, 532] width 7 height 7
click at [845, 535] on input at bounding box center [864, 535] width 66 height 18
type input "155"
click at [1233, 534] on div "Save" at bounding box center [1240, 536] width 17 height 8
click at [1221, 564] on icon at bounding box center [1224, 563] width 7 height 7
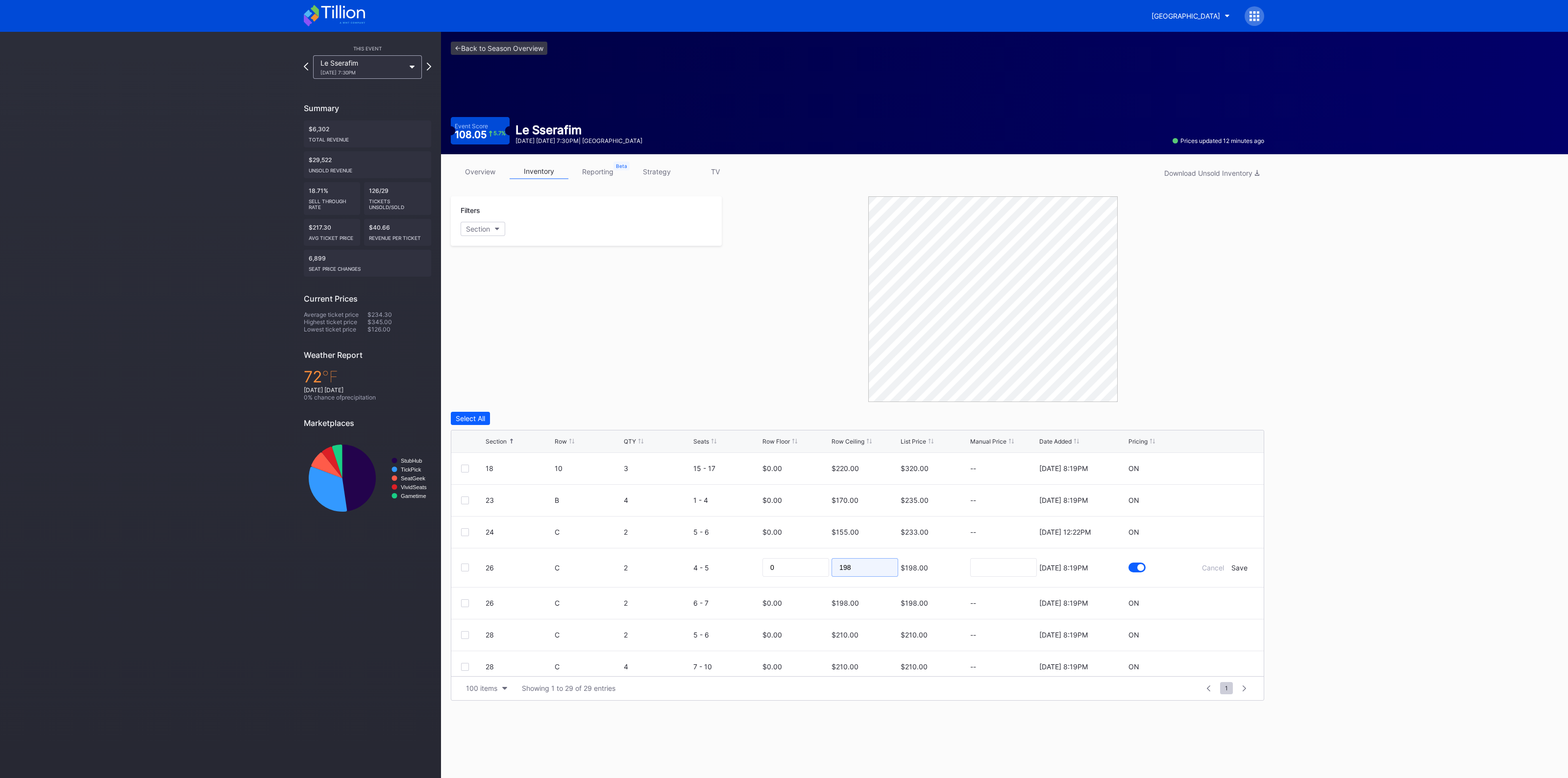
click at [851, 563] on input "198" at bounding box center [864, 568] width 66 height 18
type input "140"
click at [1237, 569] on div "Cancel Save" at bounding box center [1224, 568] width 59 height 8
click at [1232, 569] on div "Save" at bounding box center [1240, 568] width 17 height 8
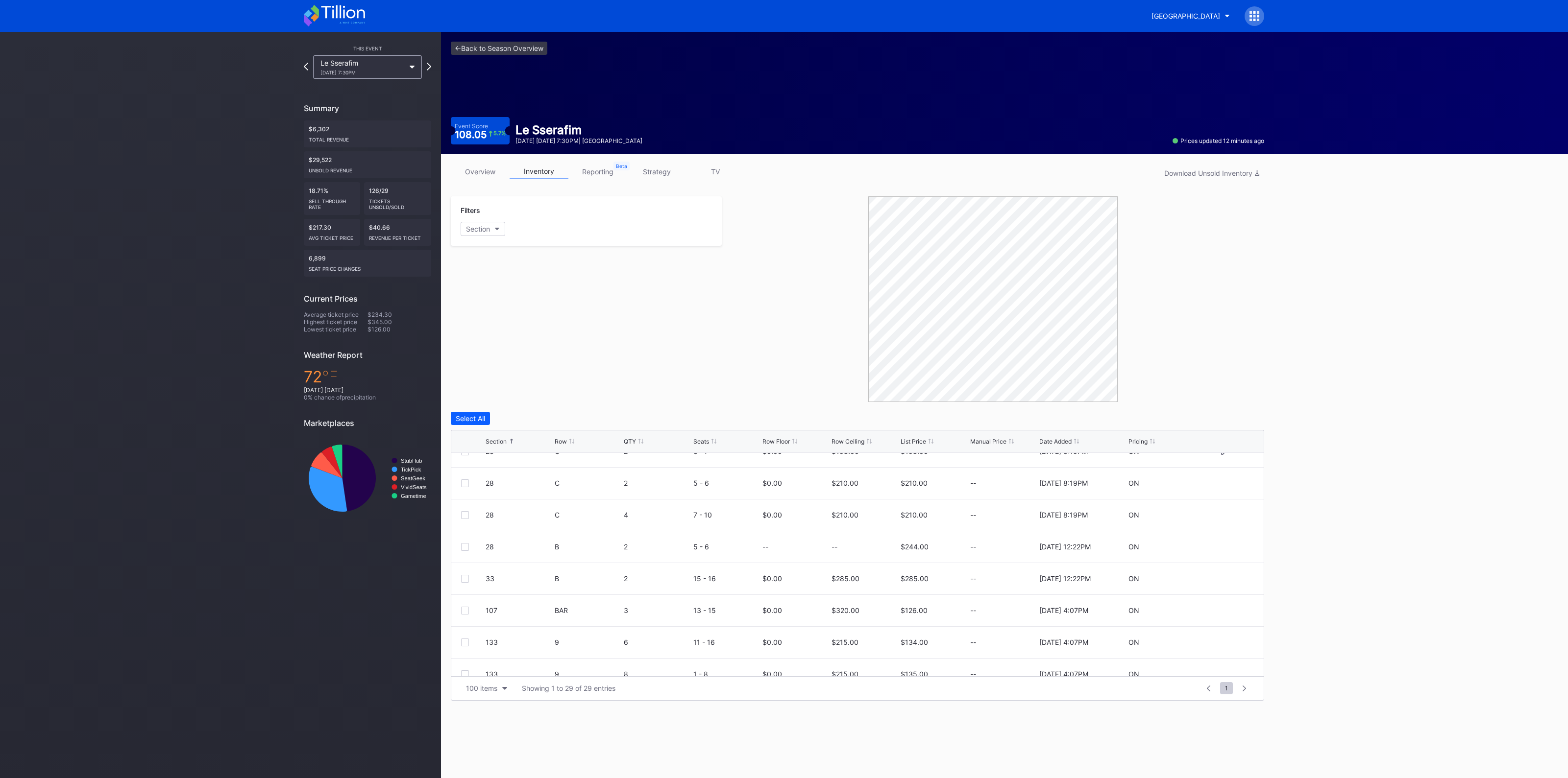
scroll to position [184, 0]
click at [1221, 539] on icon at bounding box center [1224, 539] width 7 height 7
click at [882, 536] on input "285" at bounding box center [864, 543] width 66 height 18
type input "165"
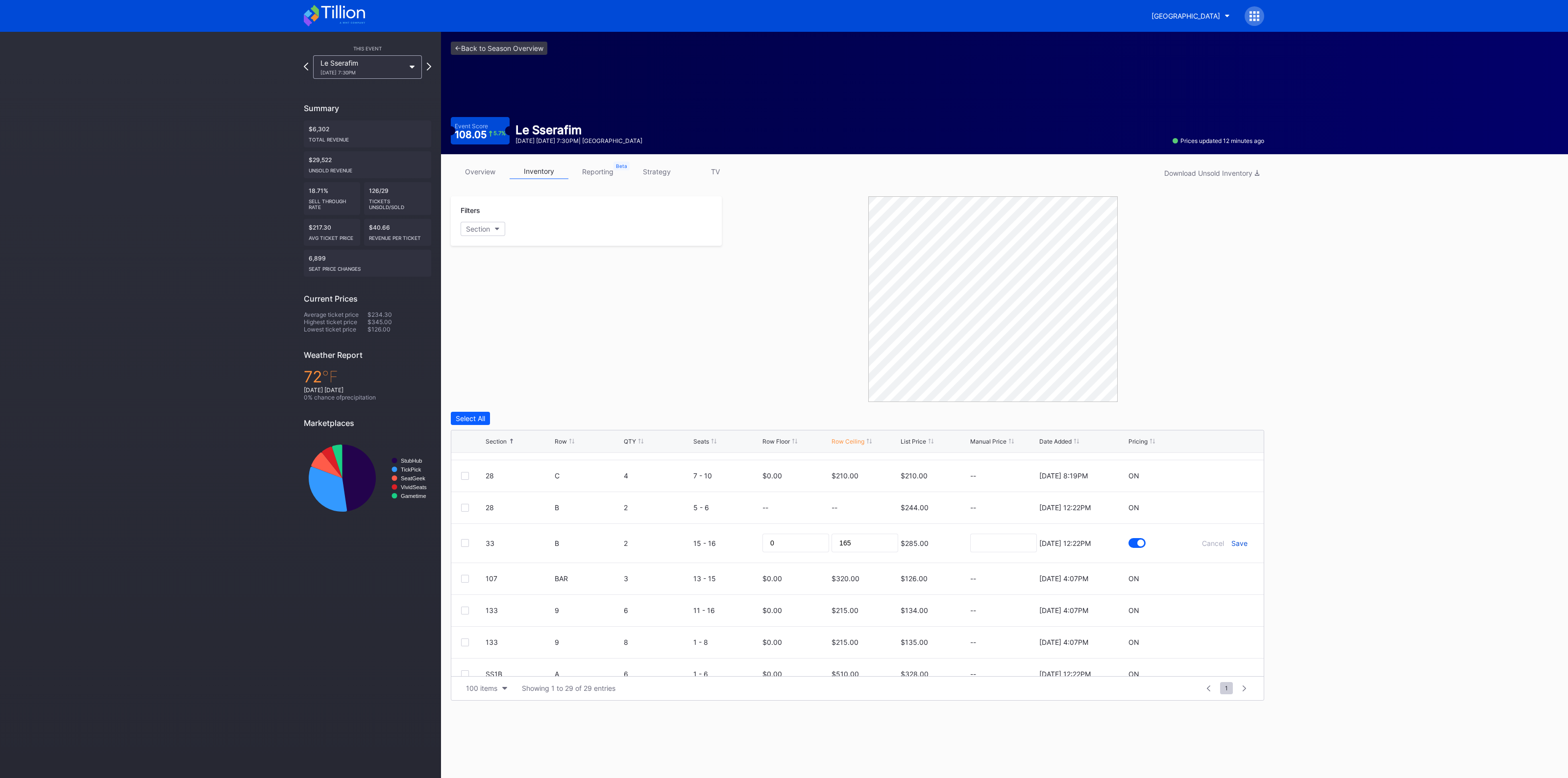
click at [1232, 539] on div "Save" at bounding box center [1240, 544] width 17 height 8
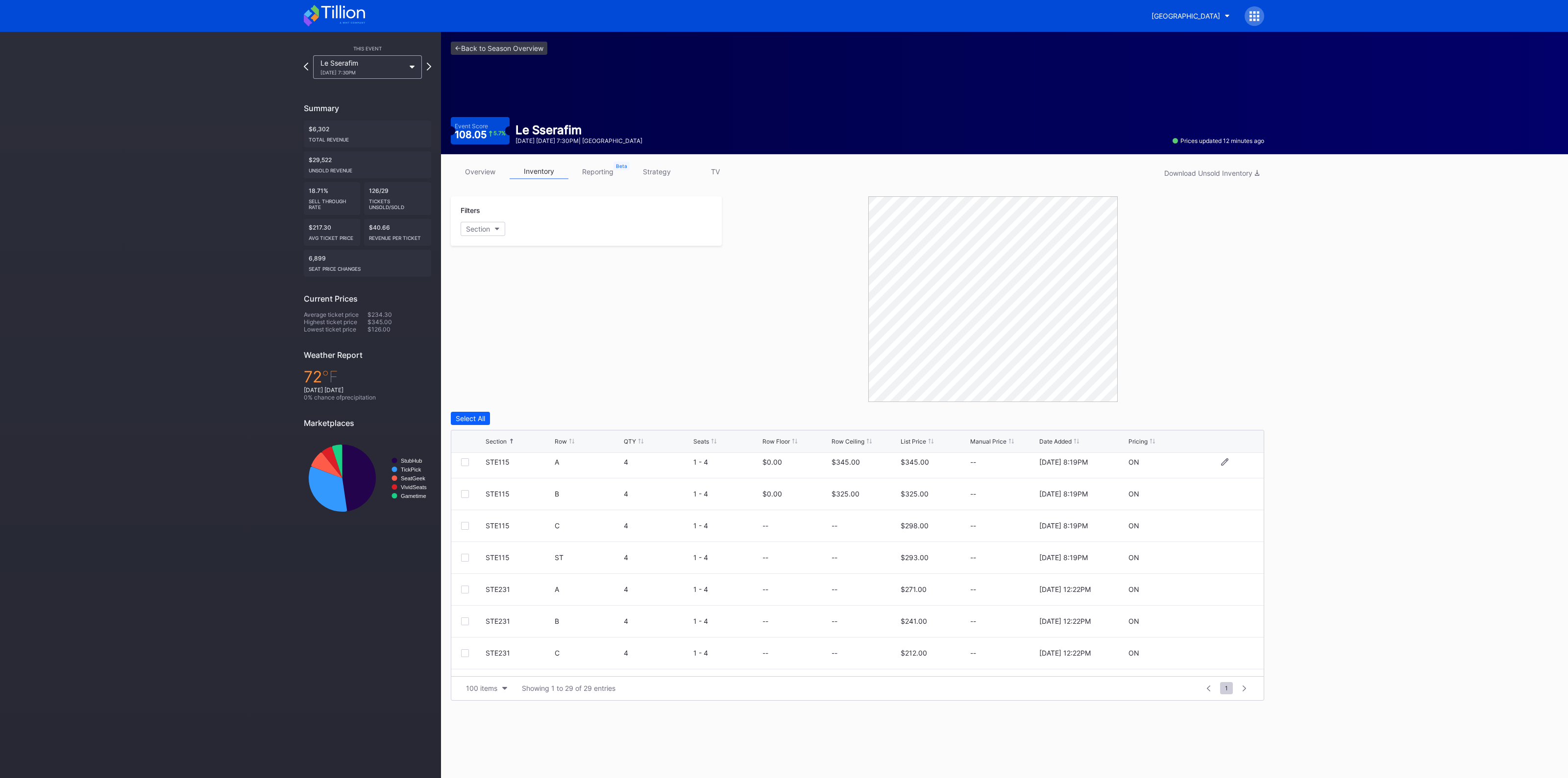
scroll to position [428, 0]
click at [1221, 579] on icon at bounding box center [1224, 582] width 7 height 7
click at [876, 576] on input at bounding box center [864, 585] width 66 height 18
type input "180"
click at [1232, 587] on div "Save" at bounding box center [1240, 586] width 17 height 8
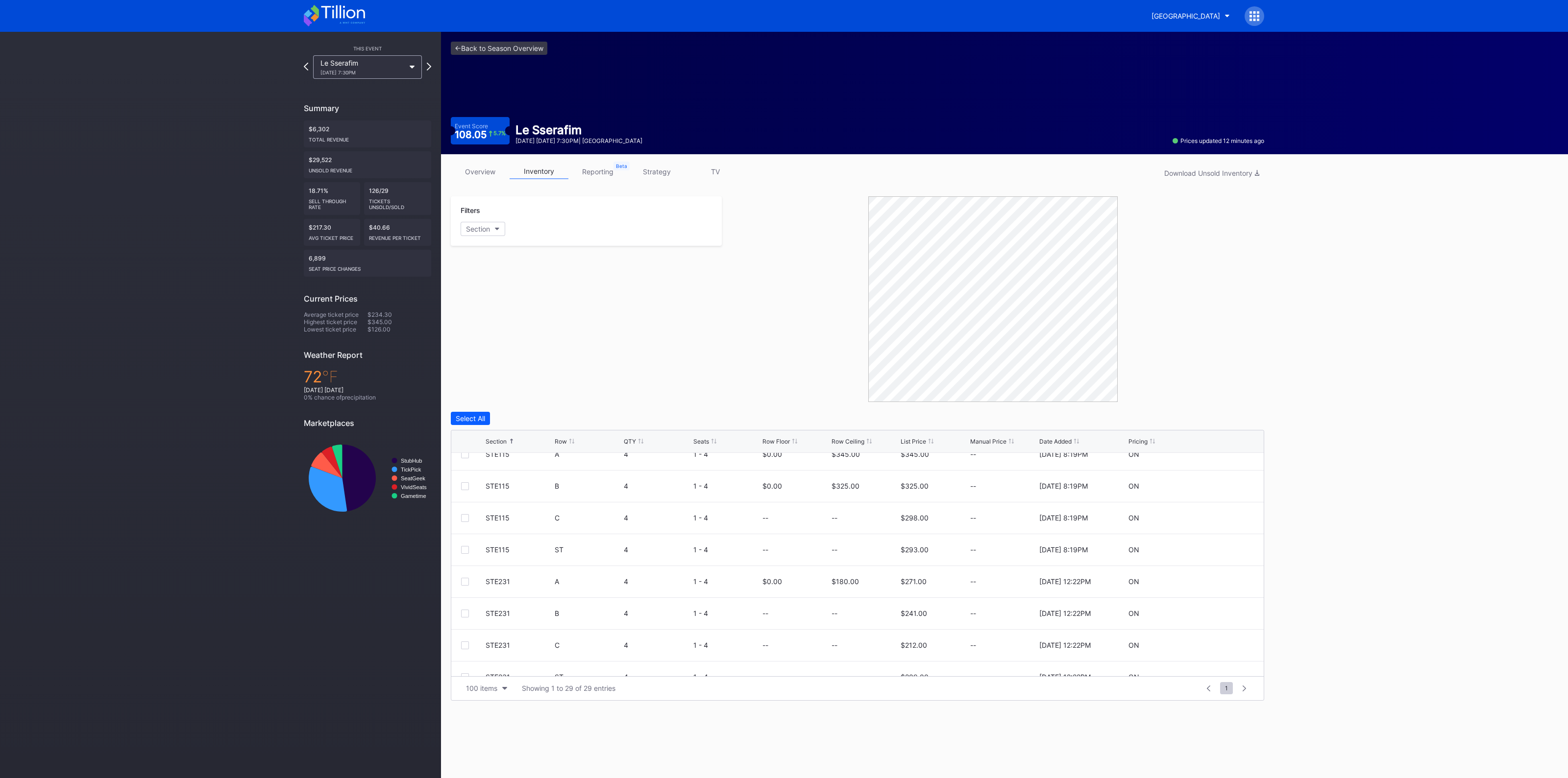
scroll to position [0, 0]
click at [514, 51] on link "<- Back to Season Overview" at bounding box center [499, 48] width 96 height 13
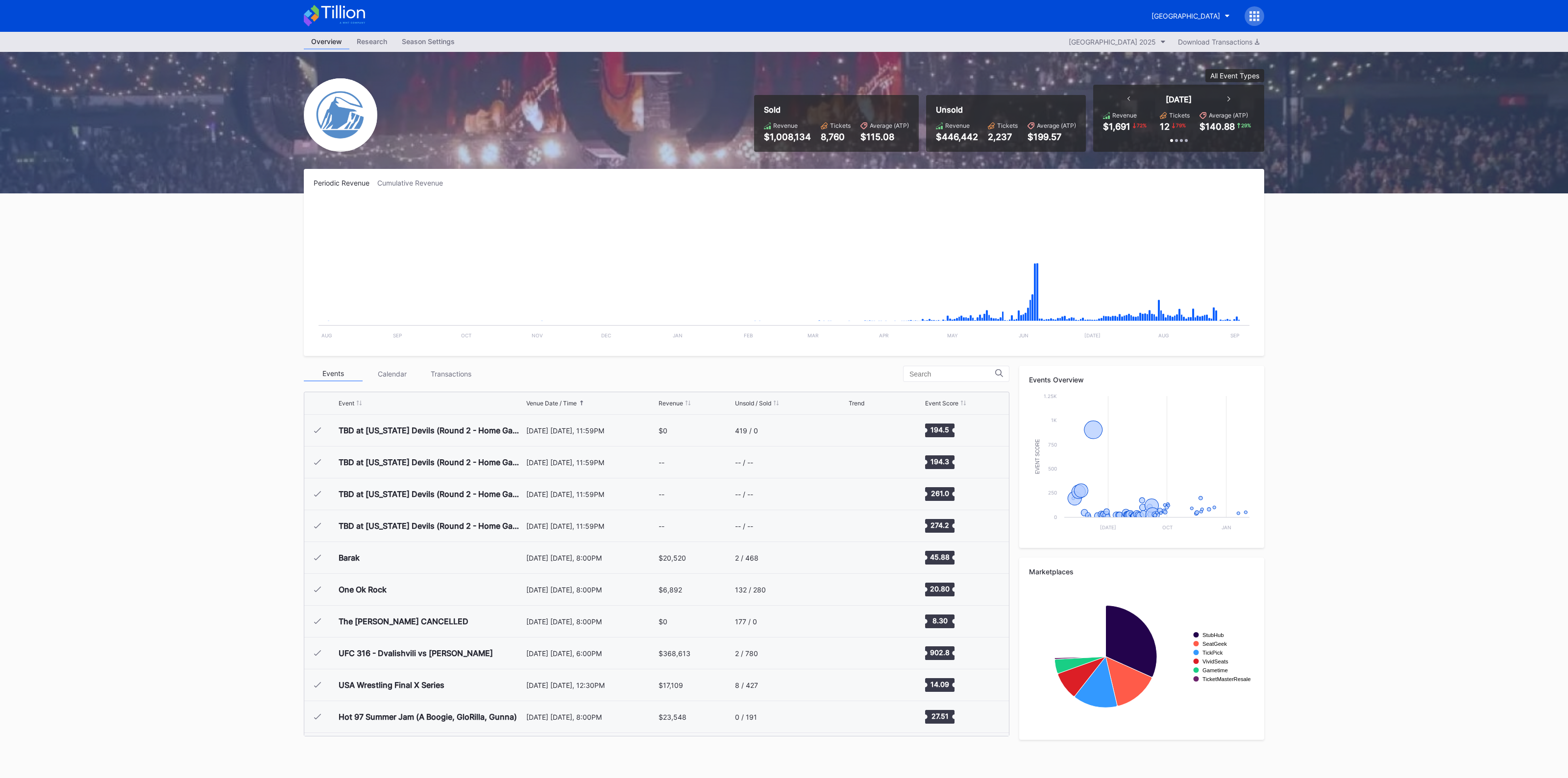
scroll to position [1146, 0]
